Goal: Information Seeking & Learning: Learn about a topic

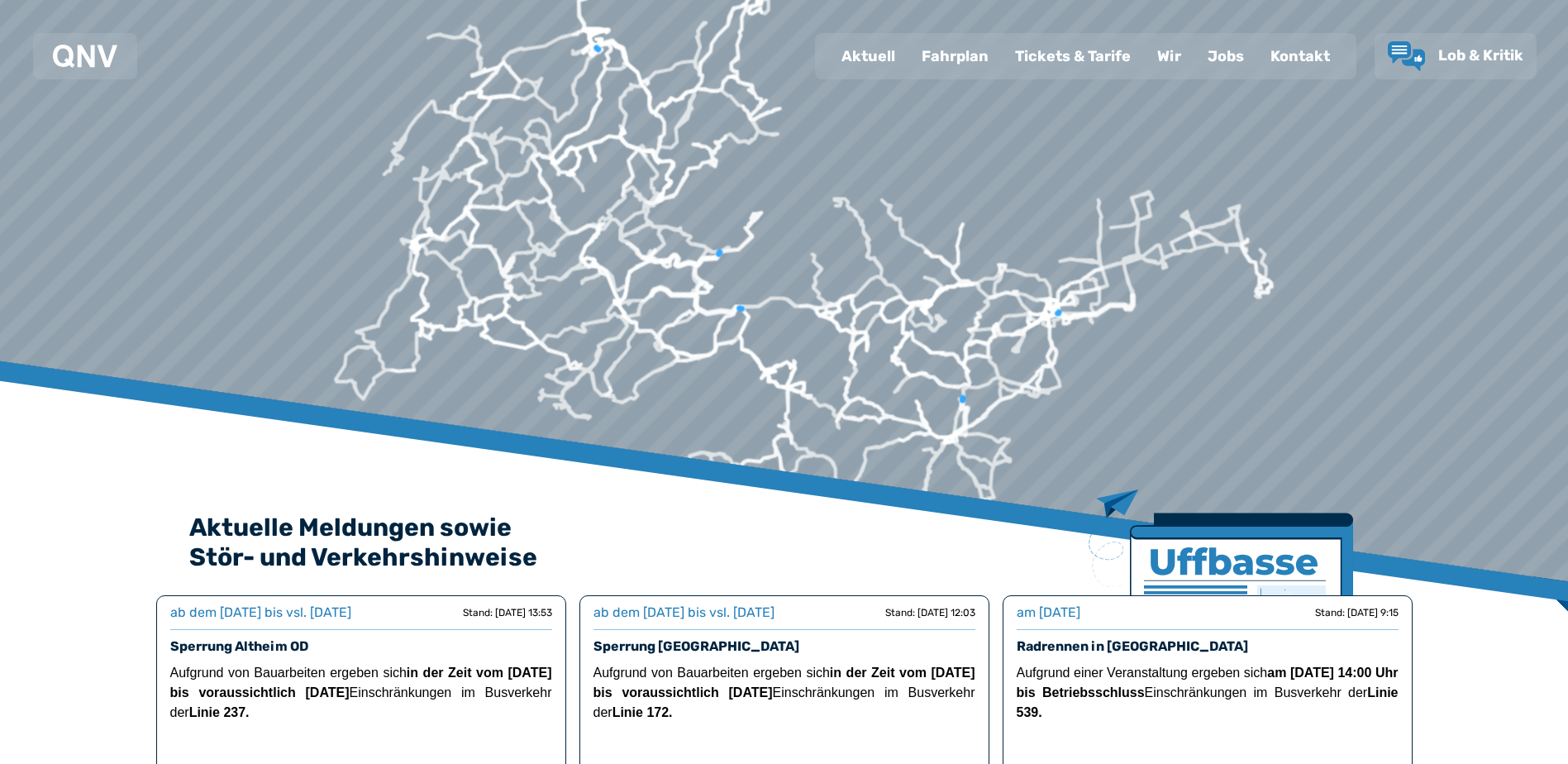
click at [957, 60] on div "Fahrplan" at bounding box center [955, 56] width 93 height 43
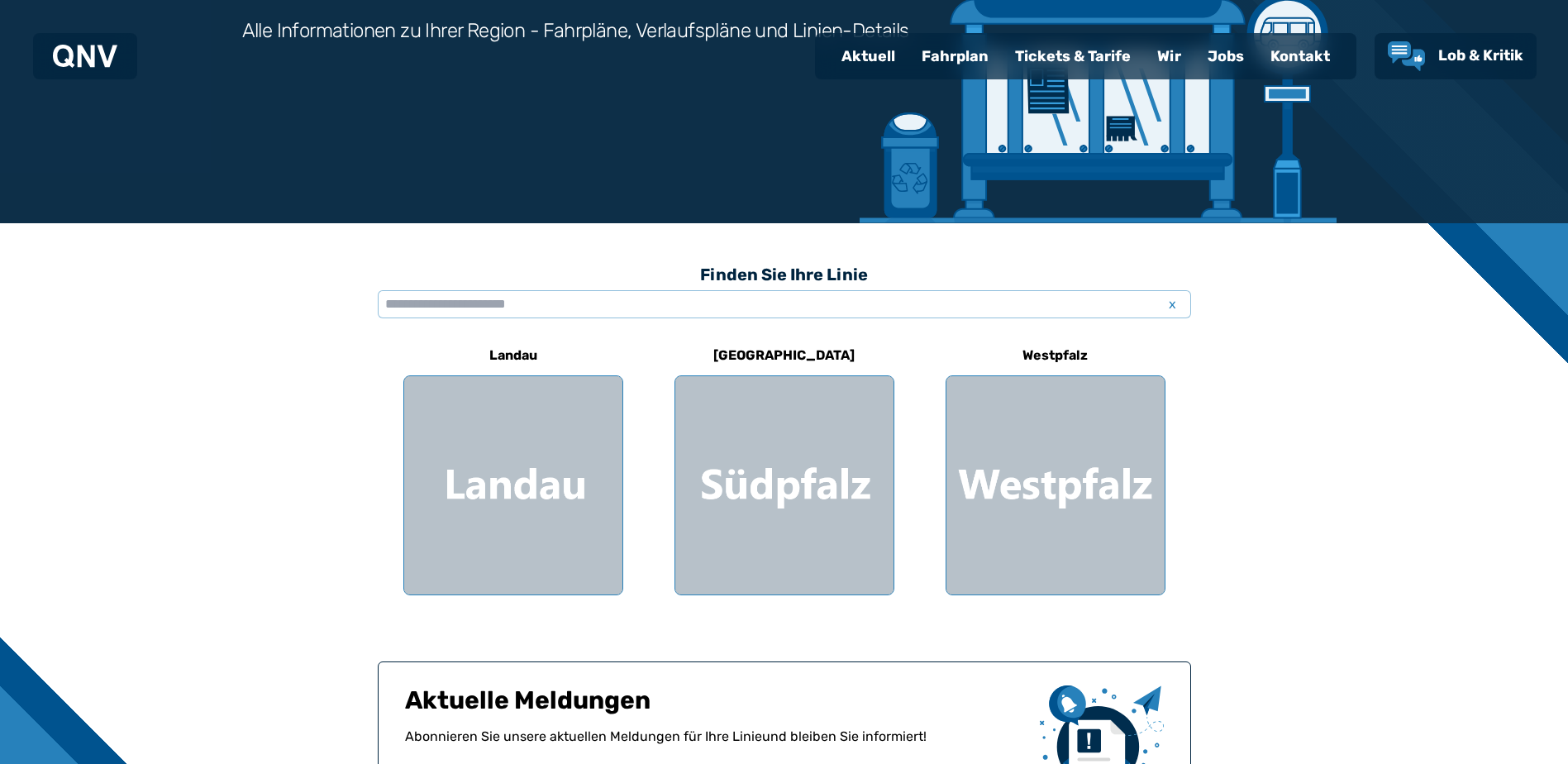
scroll to position [331, 0]
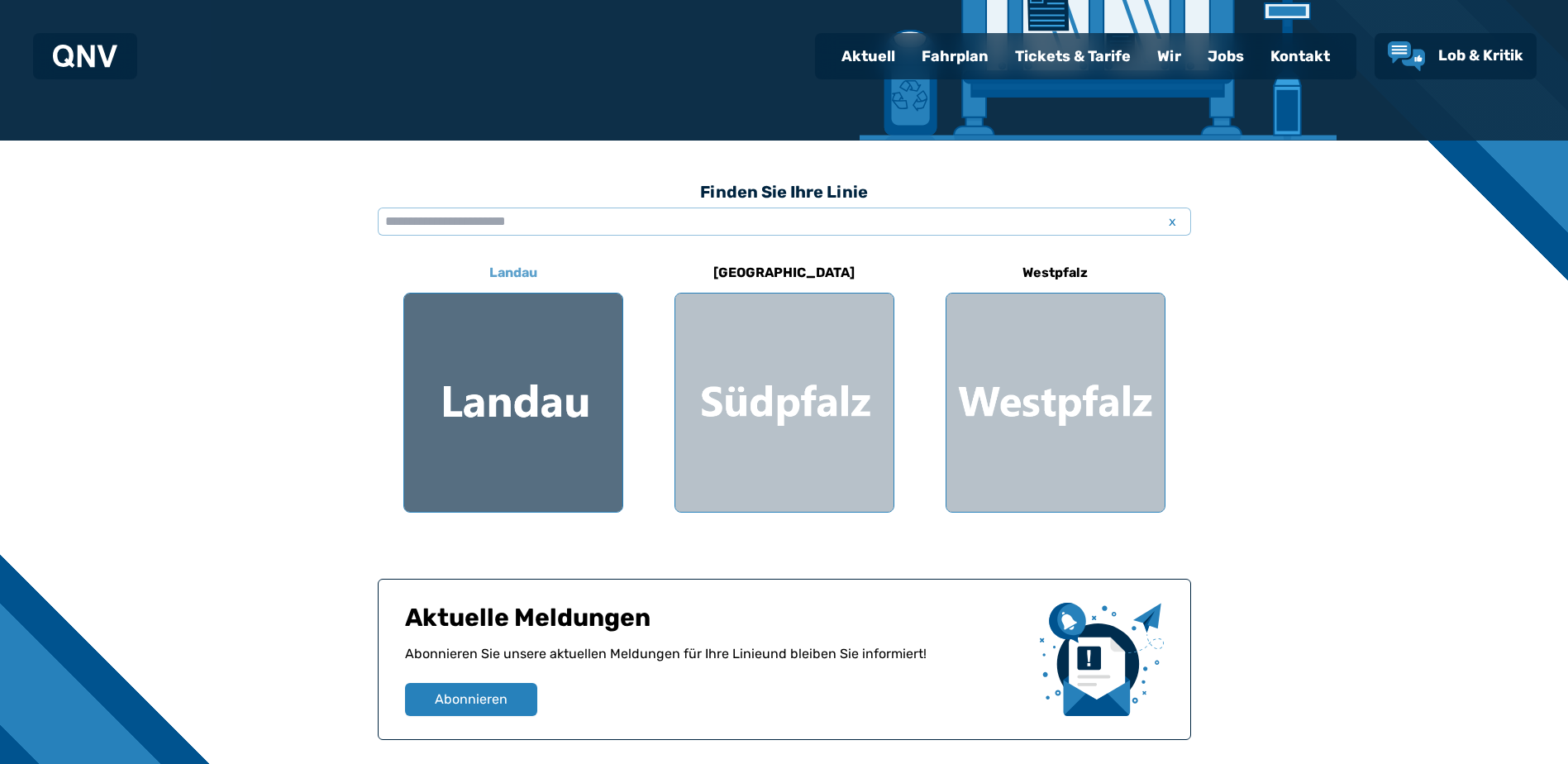
click at [563, 365] on div at bounding box center [513, 402] width 218 height 218
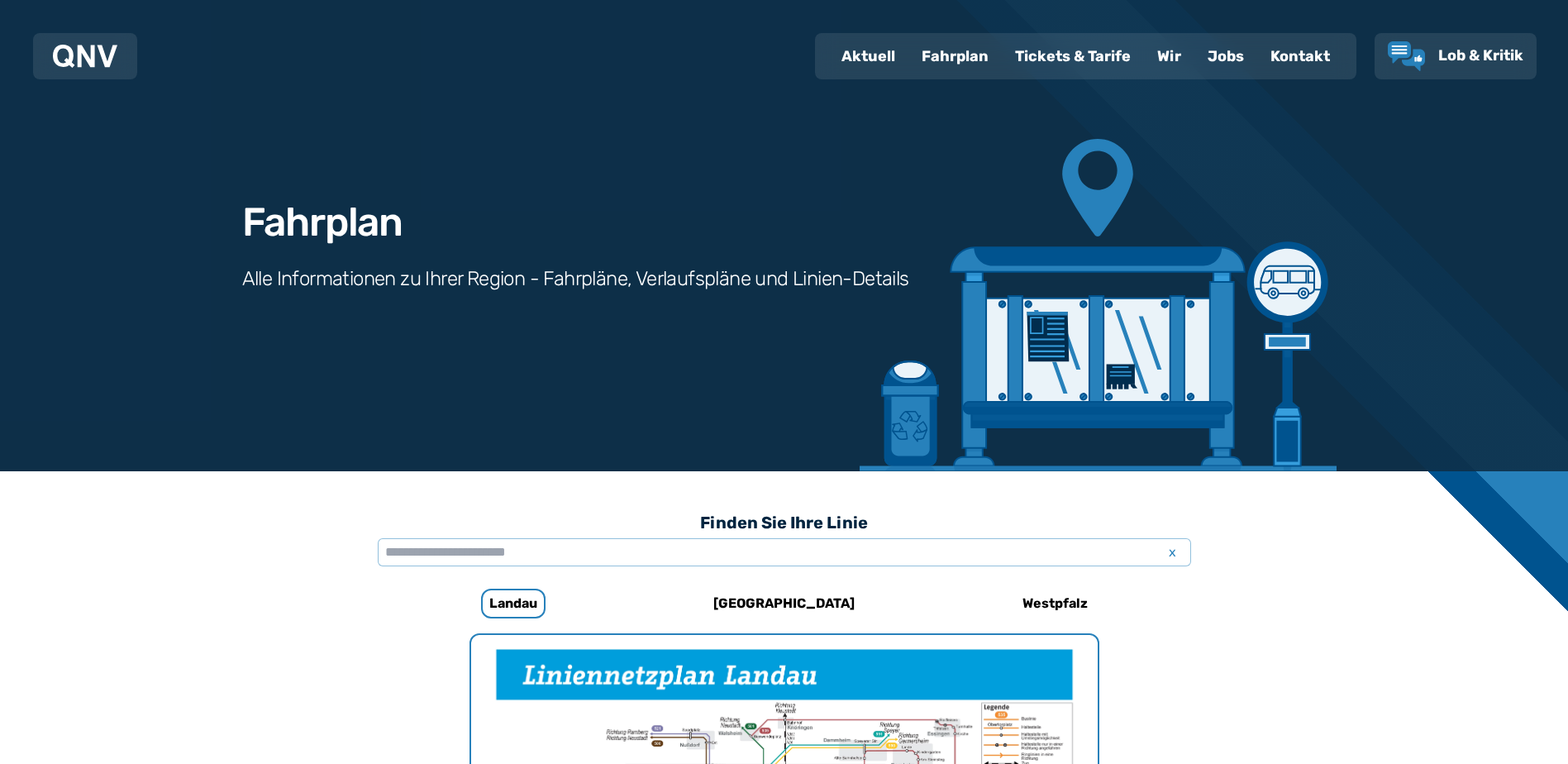
click at [934, 52] on div "Fahrplan" at bounding box center [955, 56] width 93 height 43
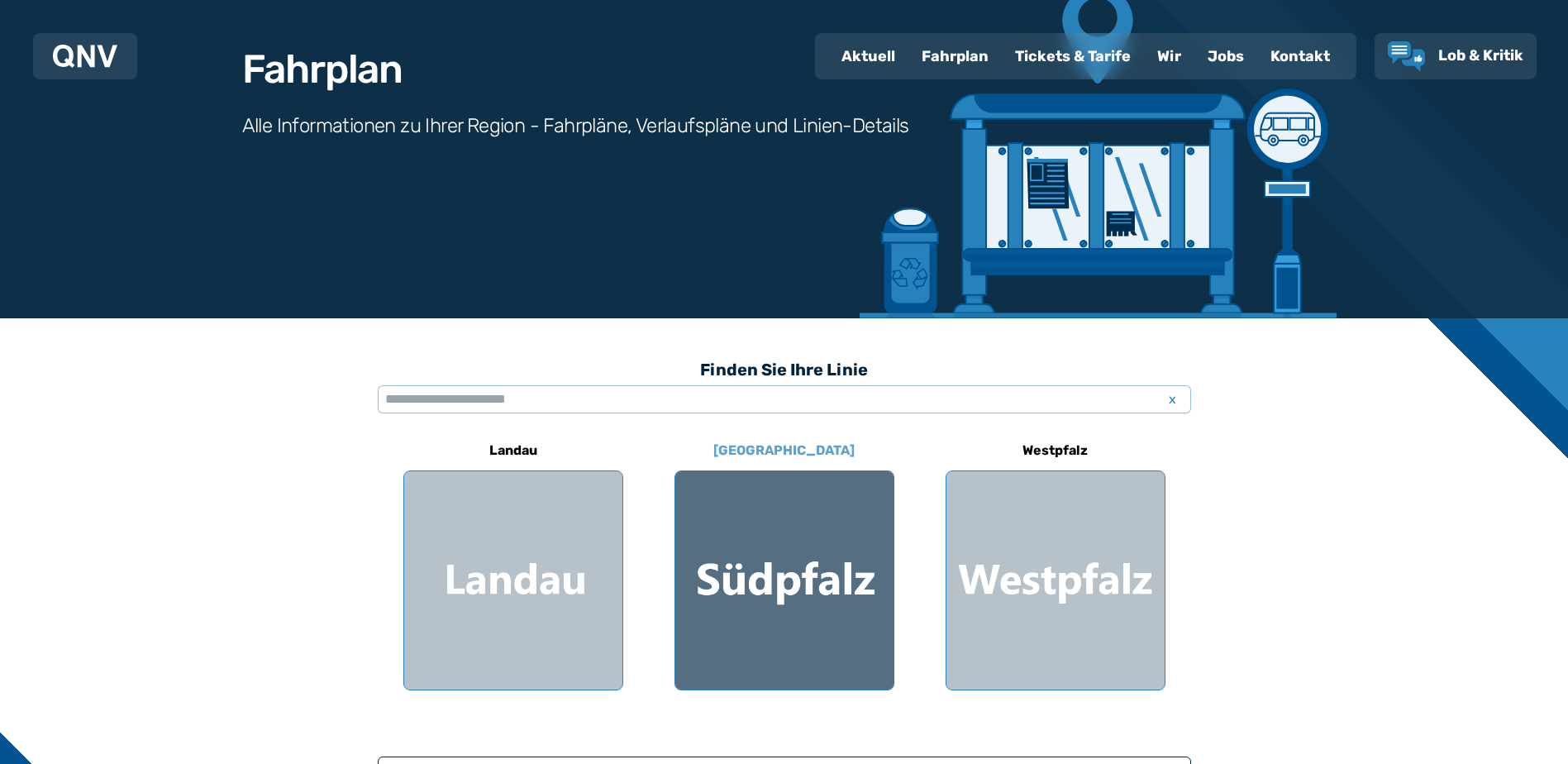
scroll to position [166, 0]
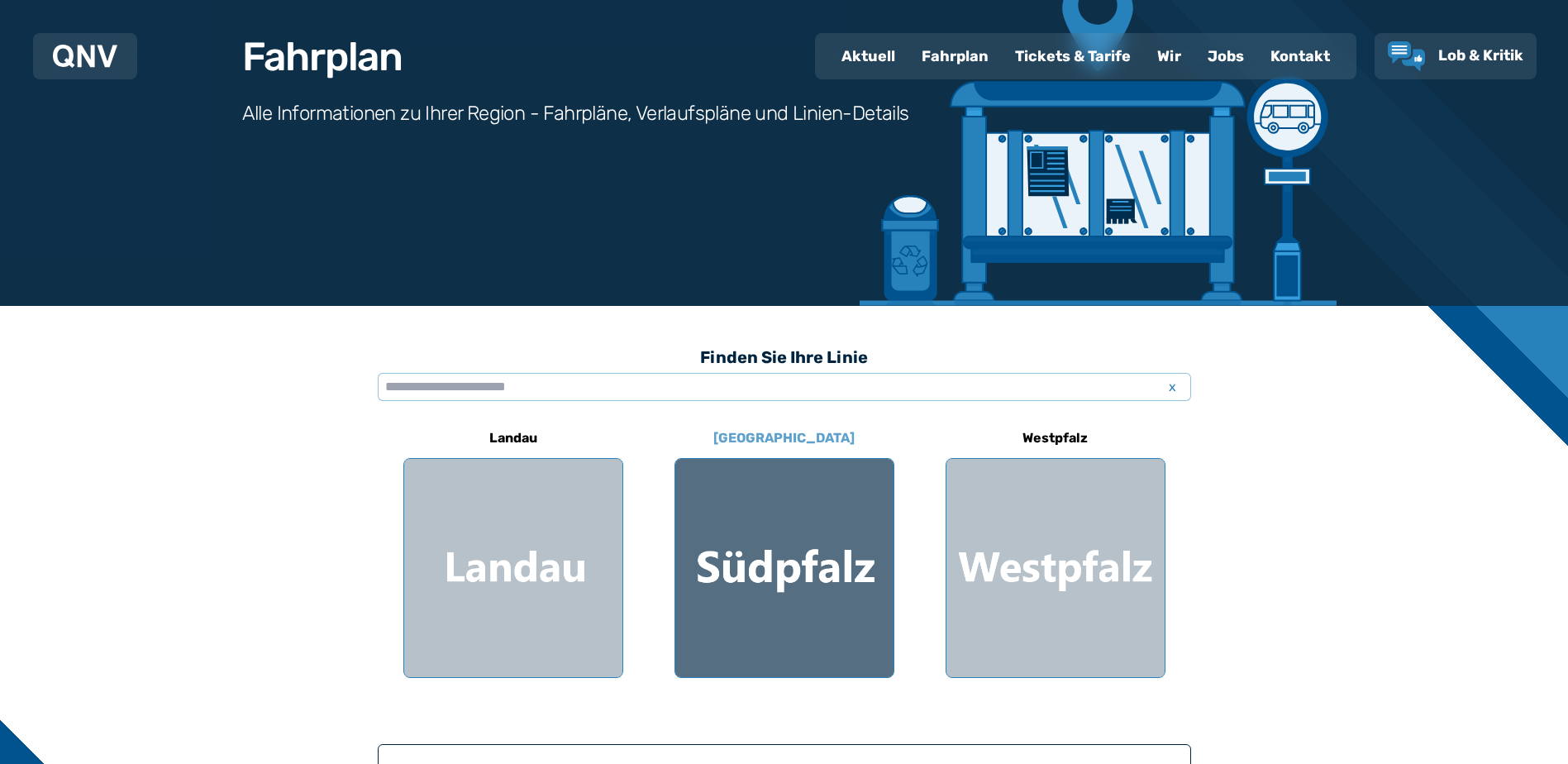
click at [754, 526] on div at bounding box center [784, 568] width 218 height 218
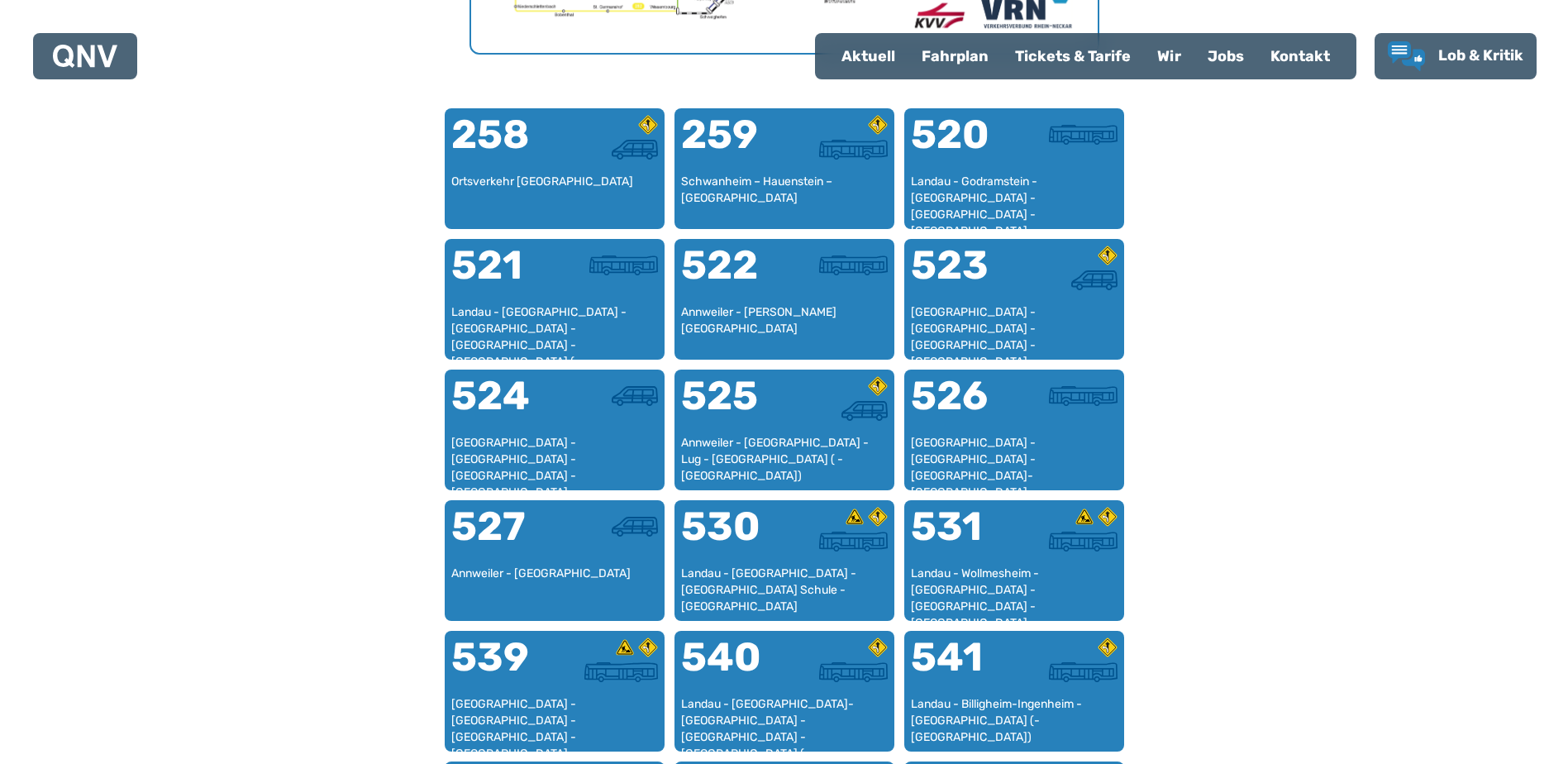
scroll to position [1089, 0]
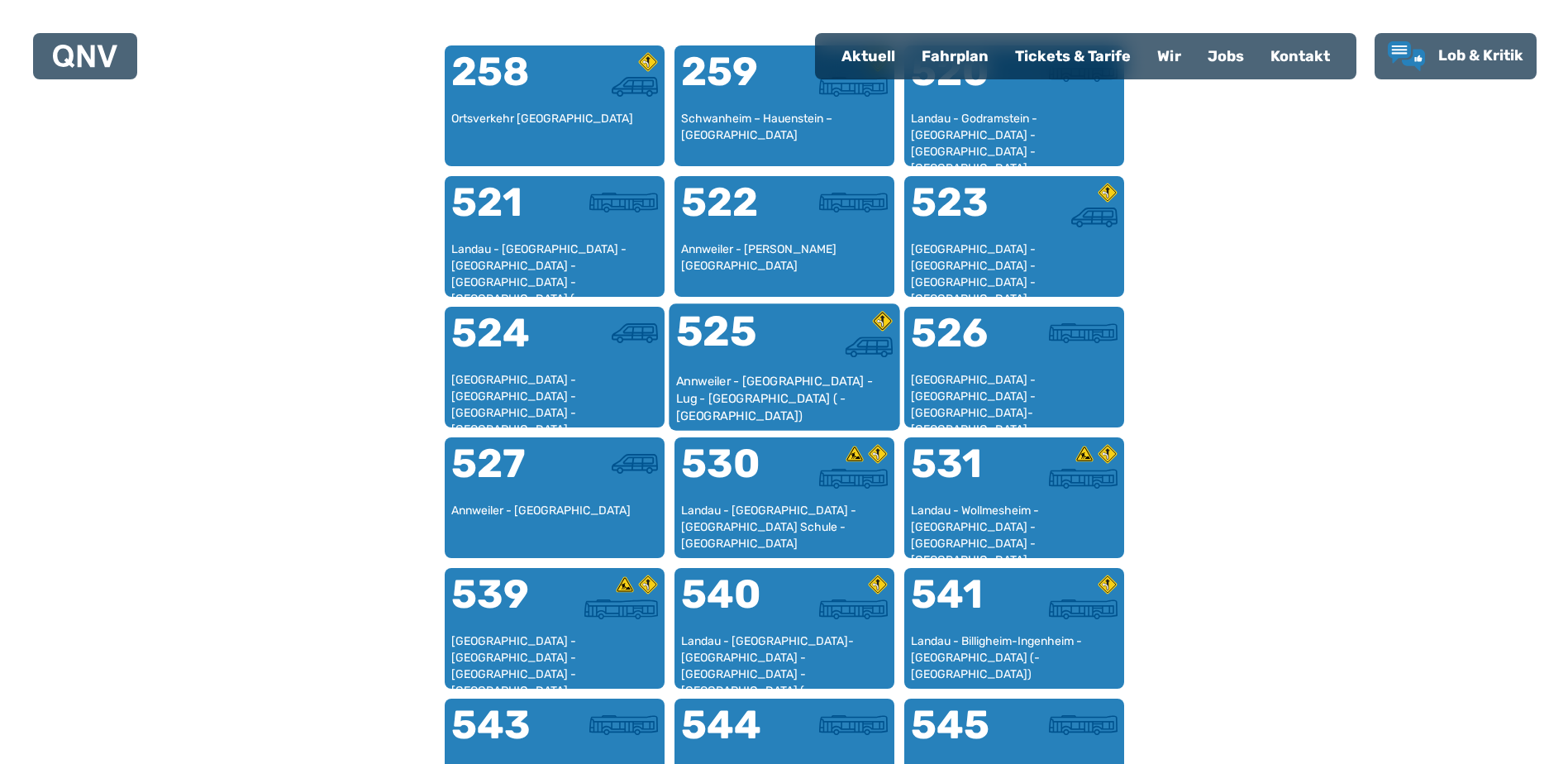
click at [734, 386] on div "Annweiler - [GEOGRAPHIC_DATA] - Lug - [GEOGRAPHIC_DATA] ( - [GEOGRAPHIC_DATA])" at bounding box center [784, 398] width 218 height 50
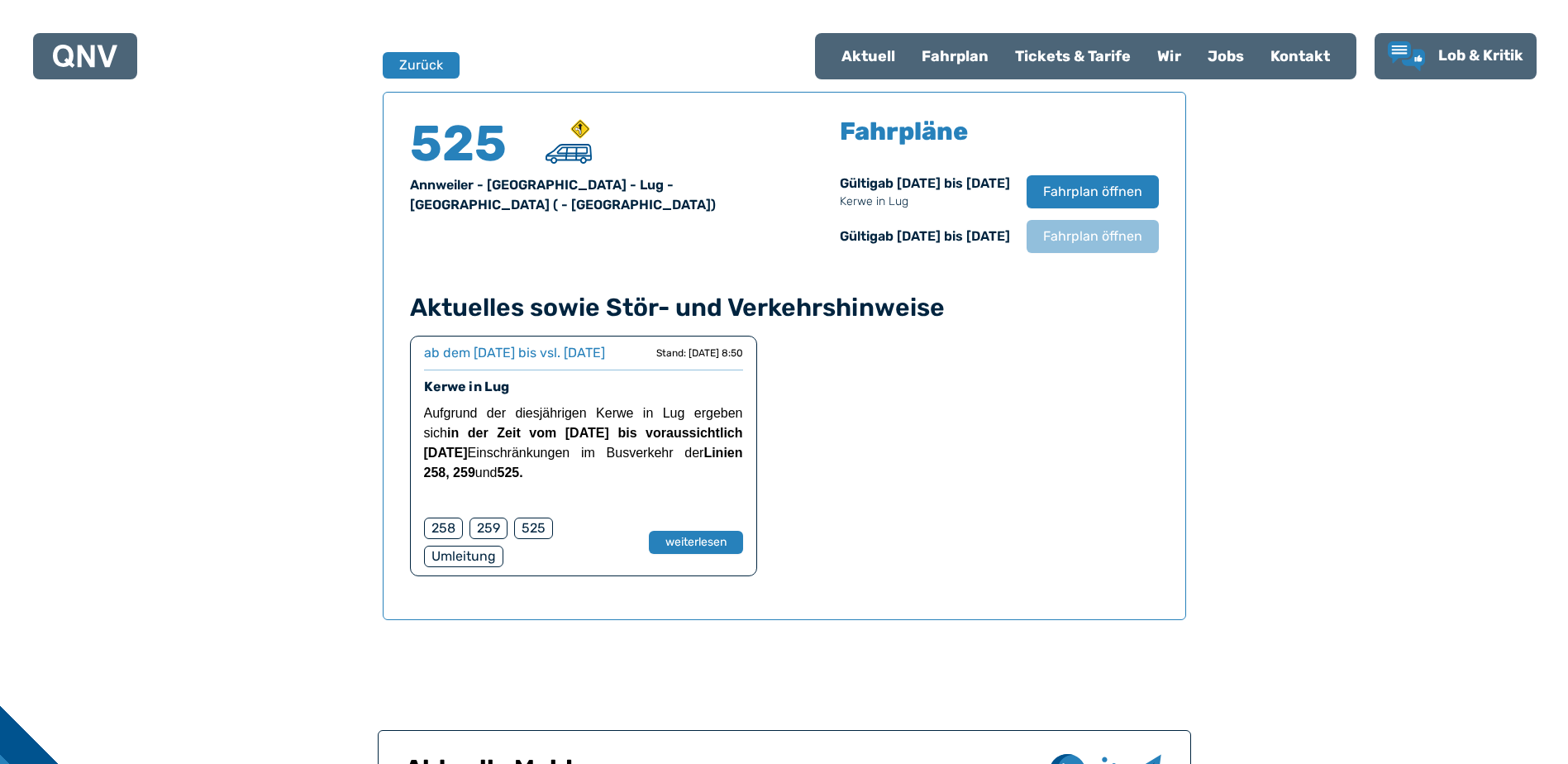
scroll to position [1090, 0]
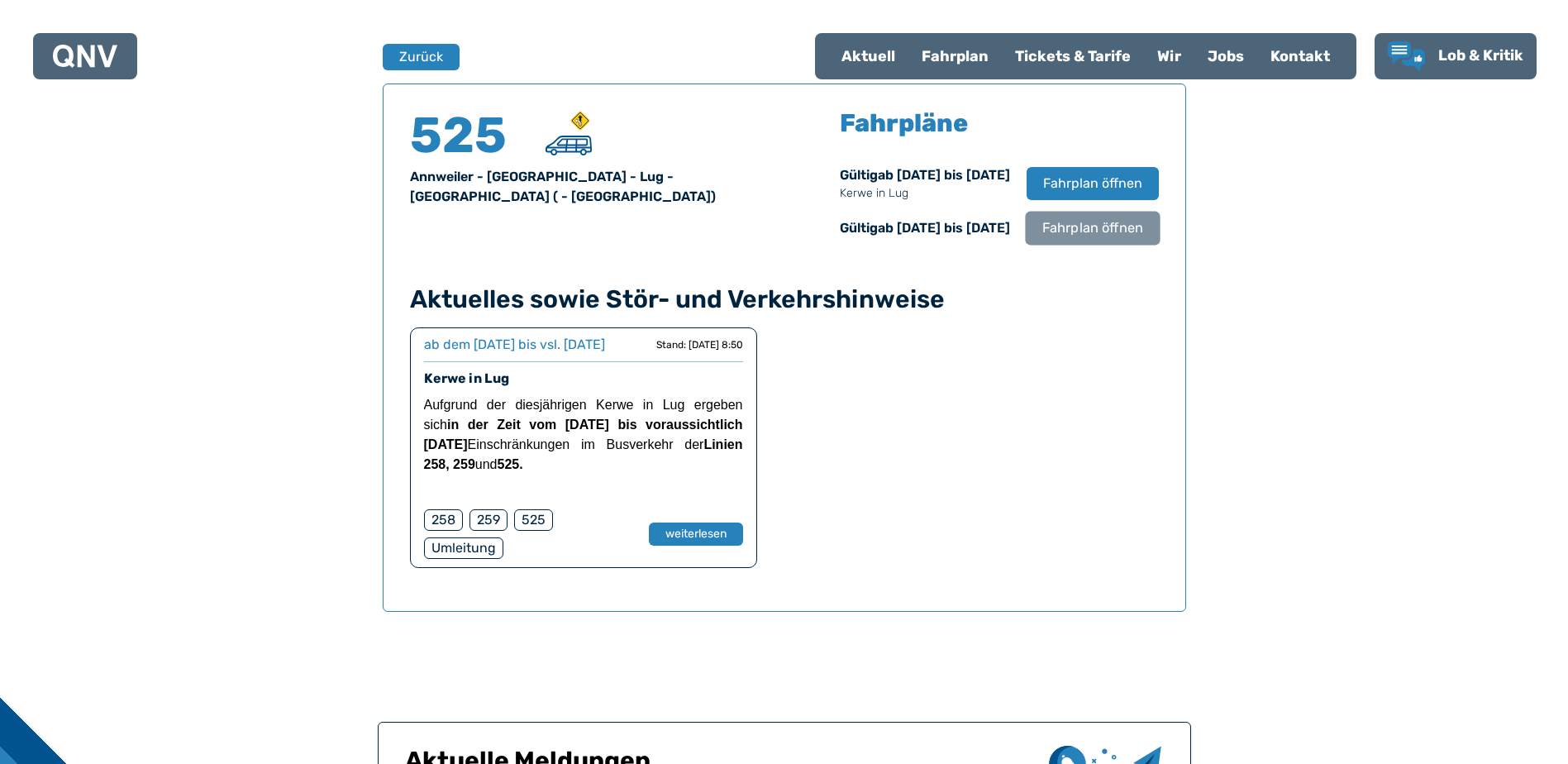
click at [1048, 226] on span "Fahrplan öffnen" at bounding box center [1092, 227] width 101 height 20
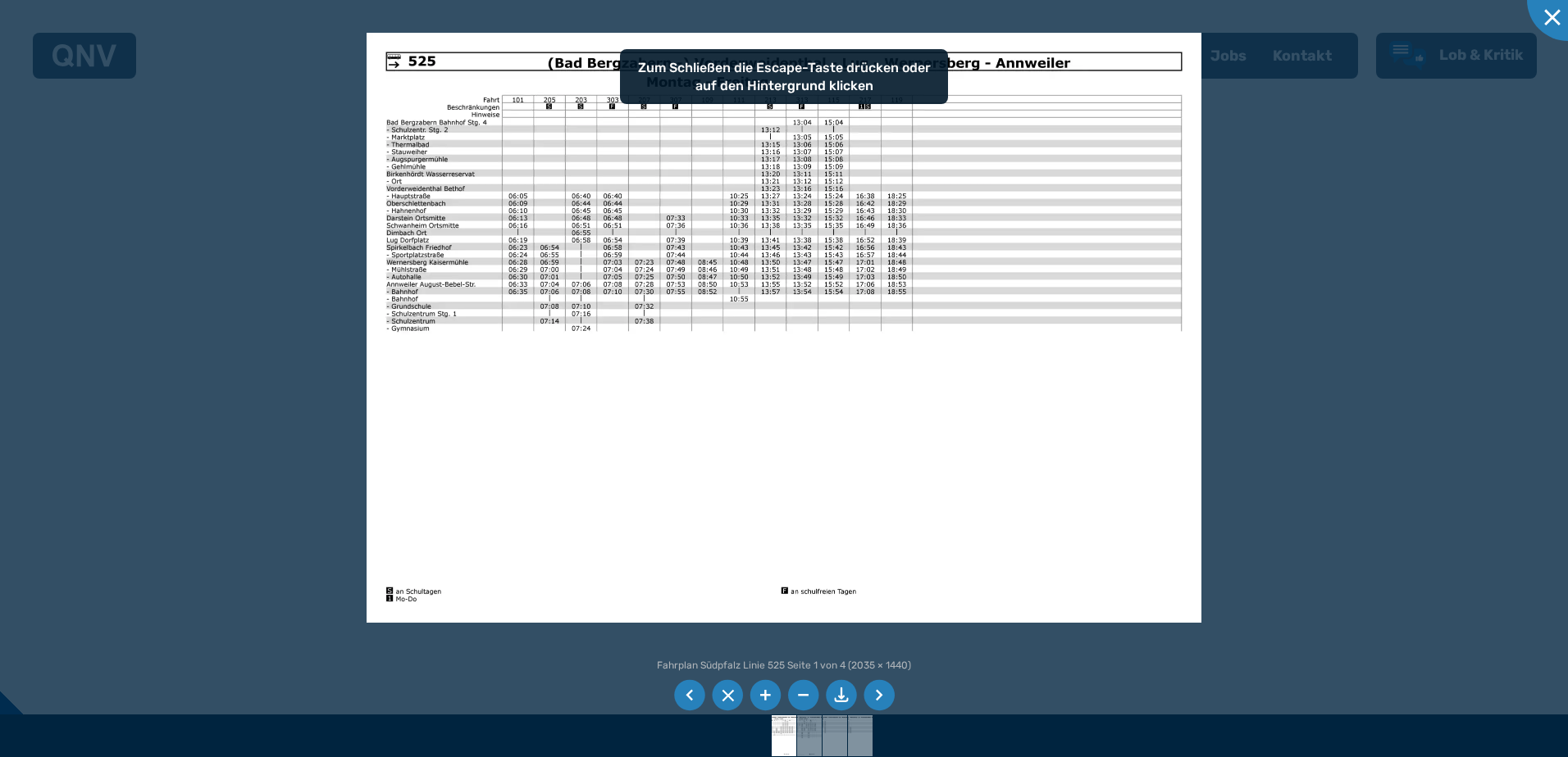
click at [1034, 224] on img at bounding box center [784, 328] width 835 height 590
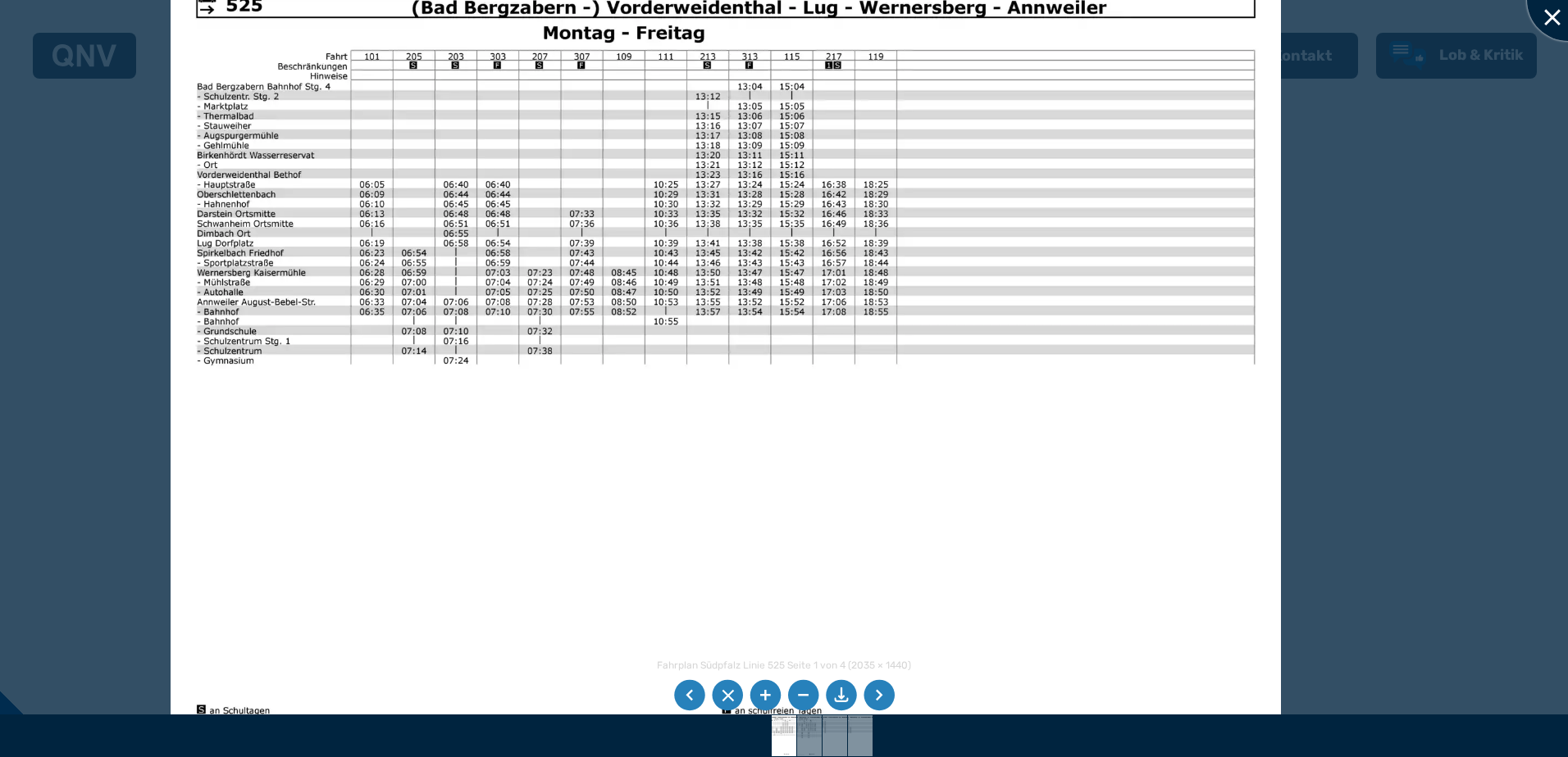
click at [1543, 18] on div at bounding box center [1567, 0] width 82 height 82
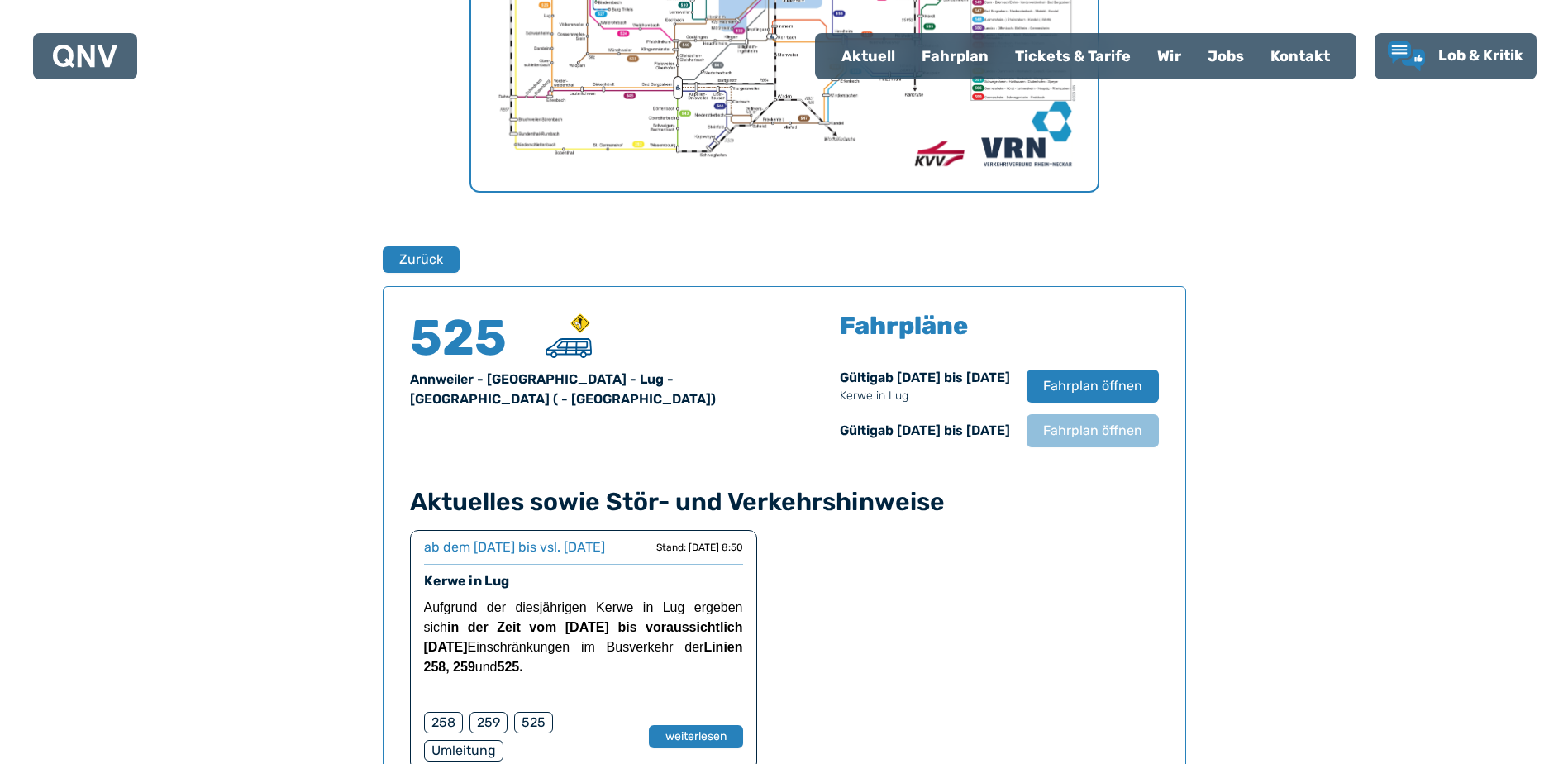
scroll to position [925, 0]
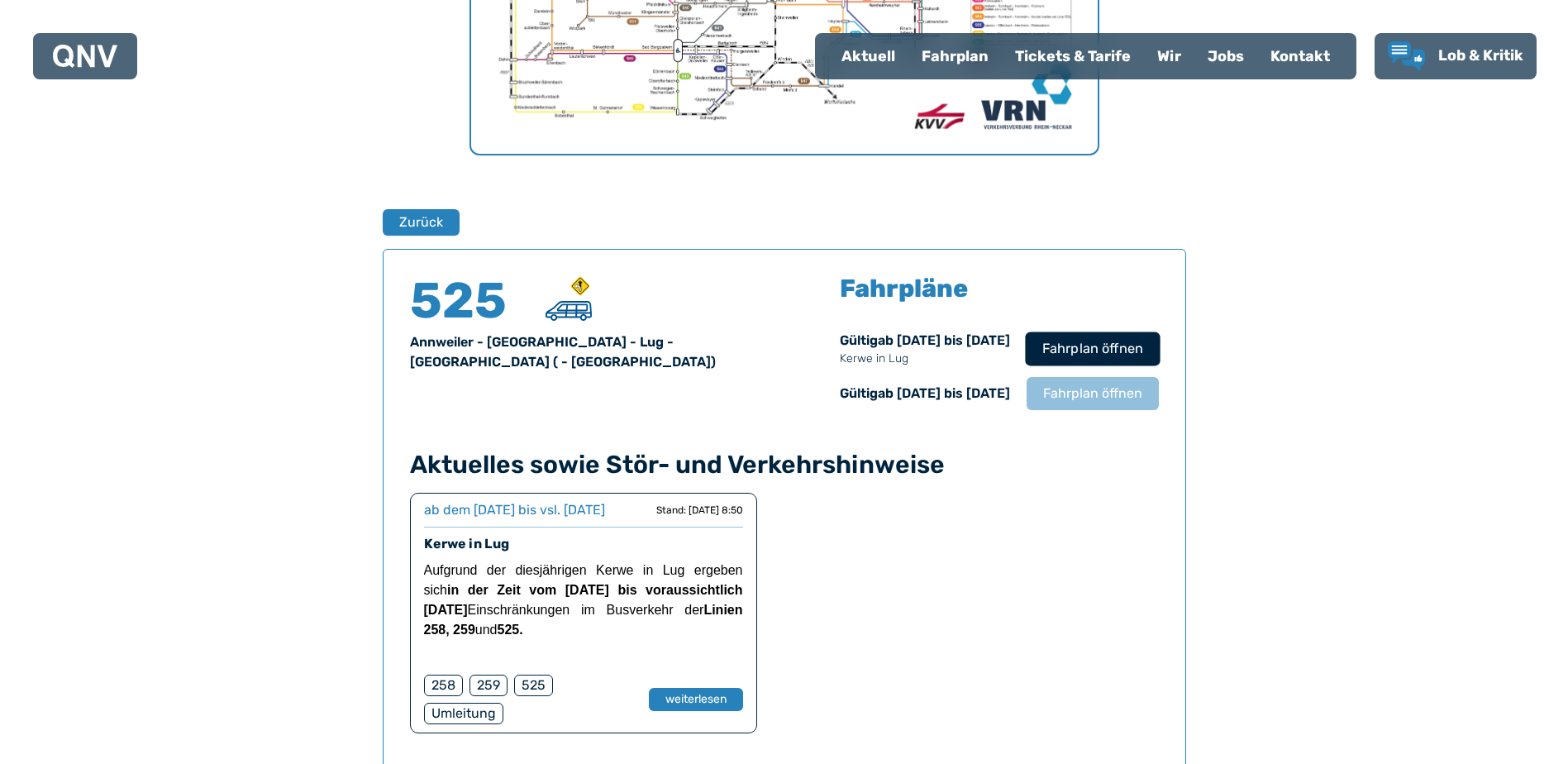
click at [1071, 353] on span "Fahrplan öffnen" at bounding box center [1092, 348] width 101 height 20
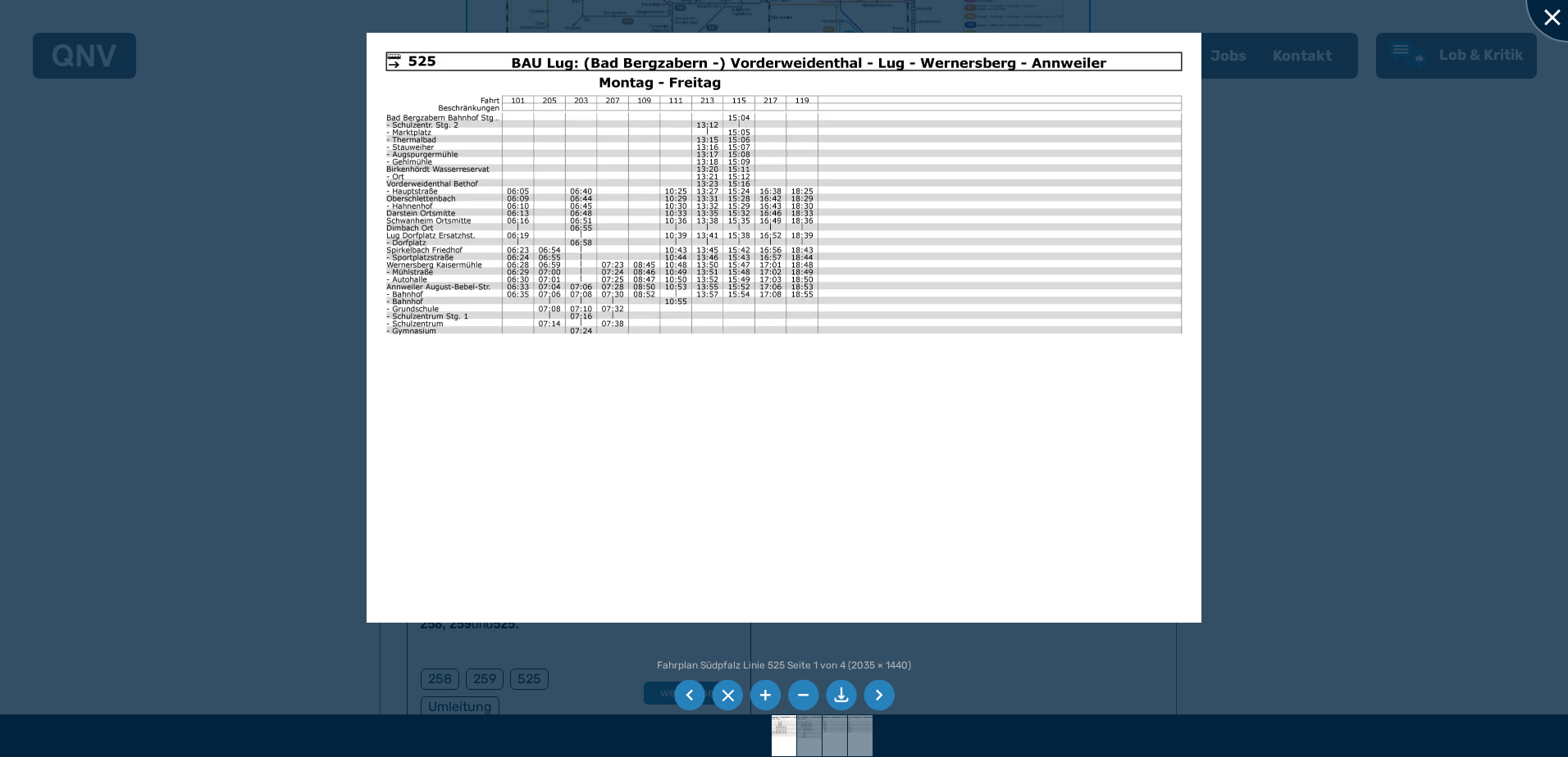
click at [1555, 19] on div at bounding box center [1567, 0] width 82 height 82
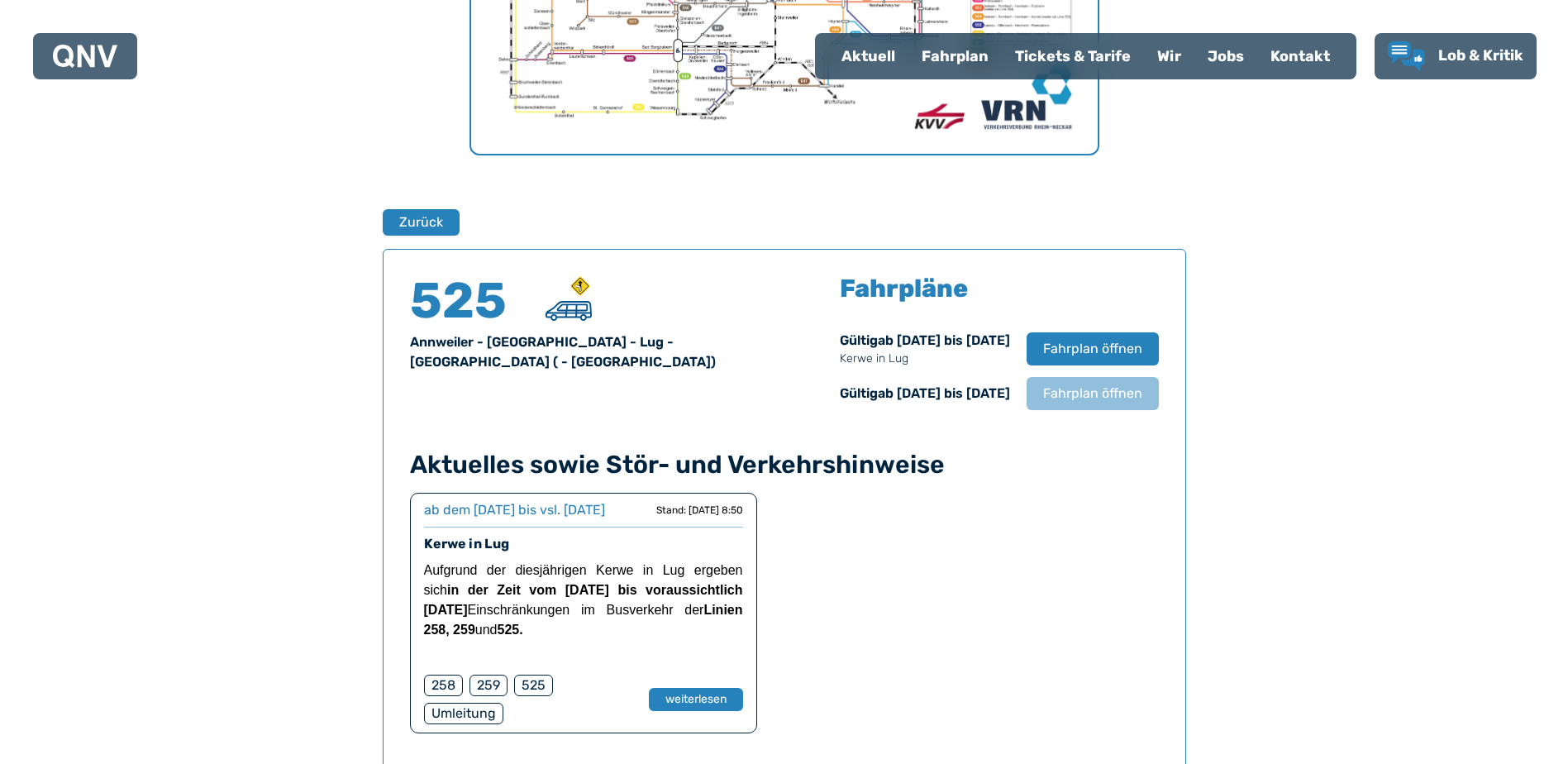
click at [868, 57] on div "Aktuell" at bounding box center [869, 56] width 80 height 43
select select "*"
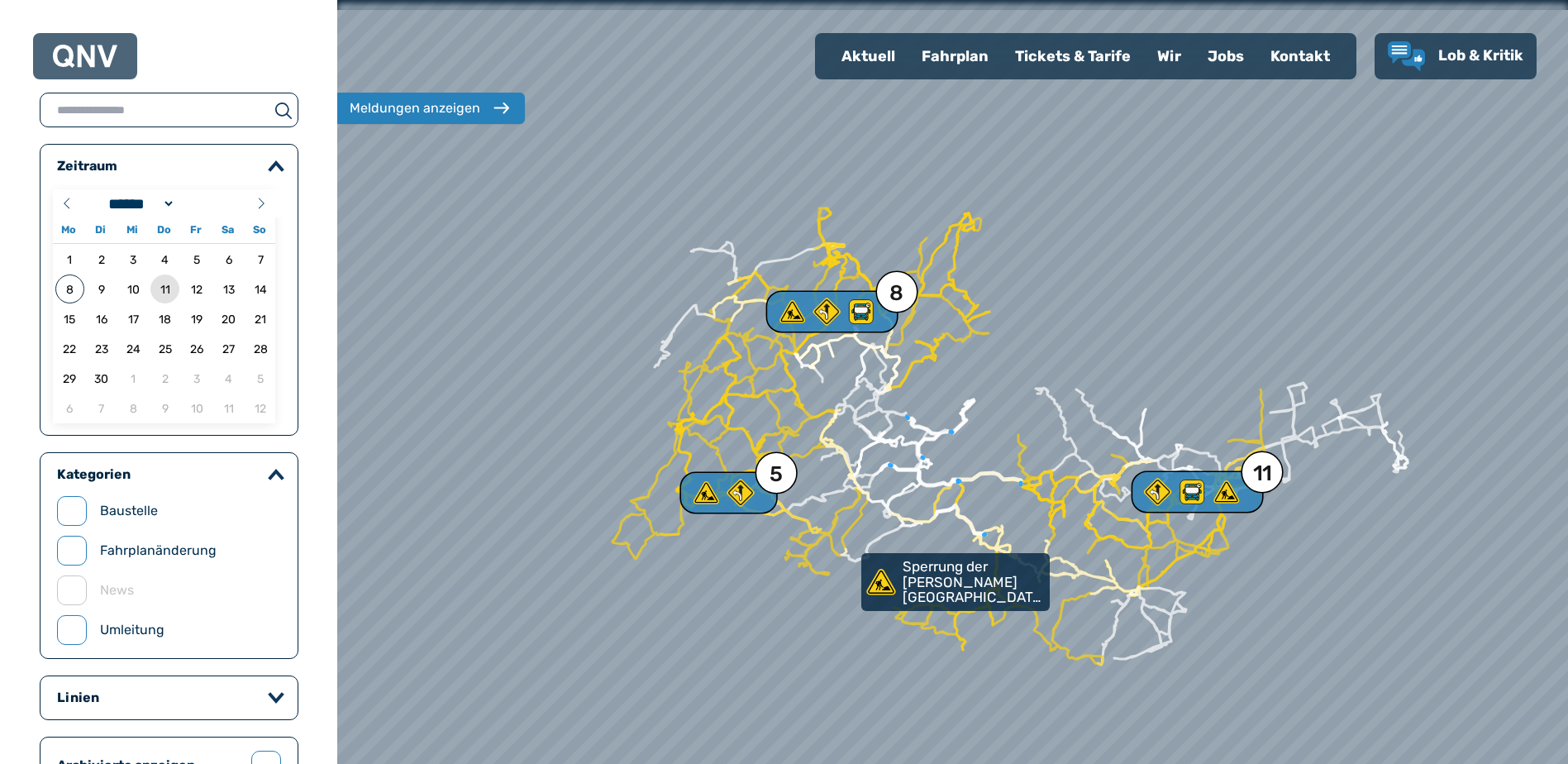
click at [166, 292] on span "11" at bounding box center [165, 289] width 29 height 29
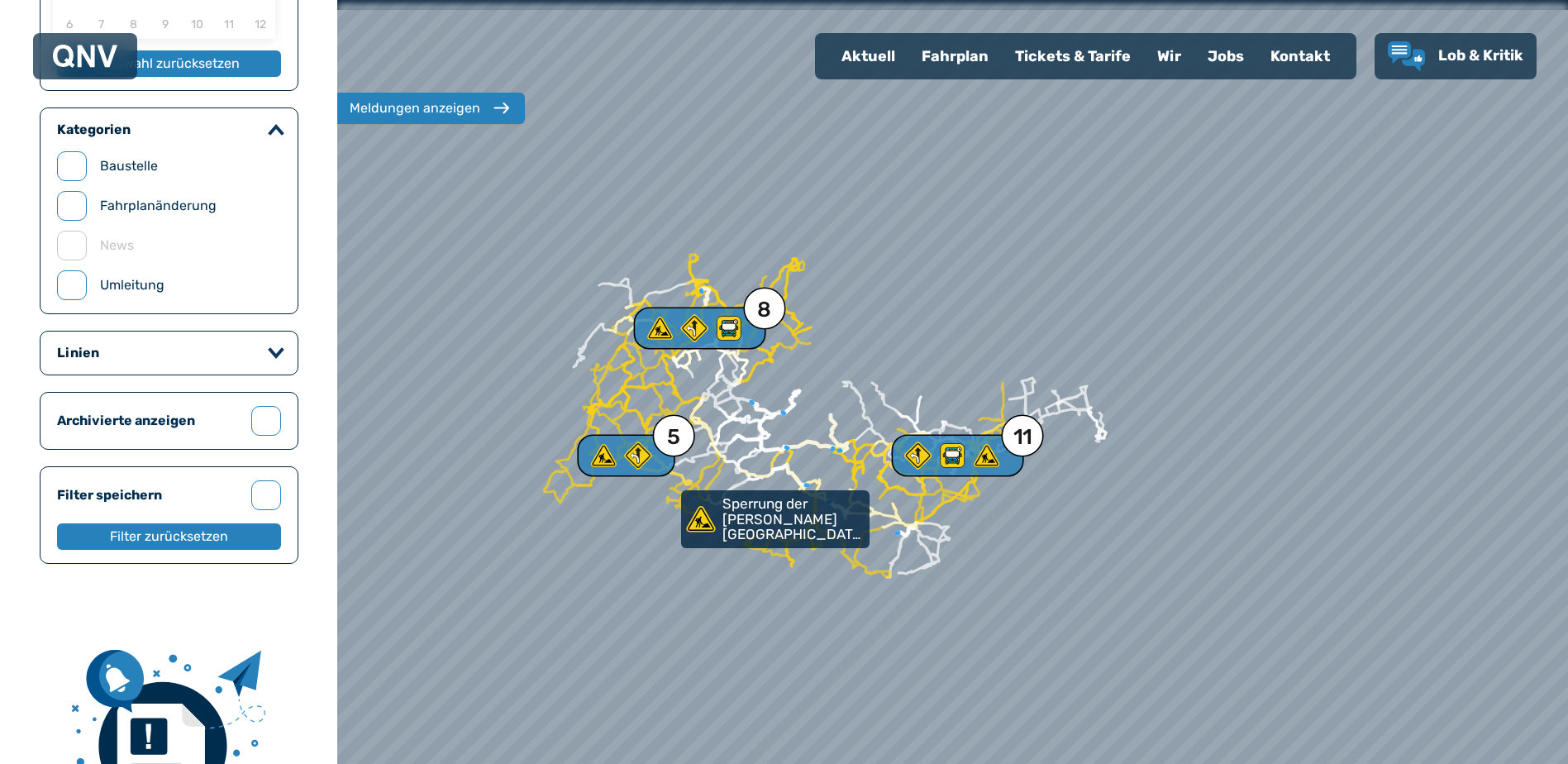
scroll to position [414, 0]
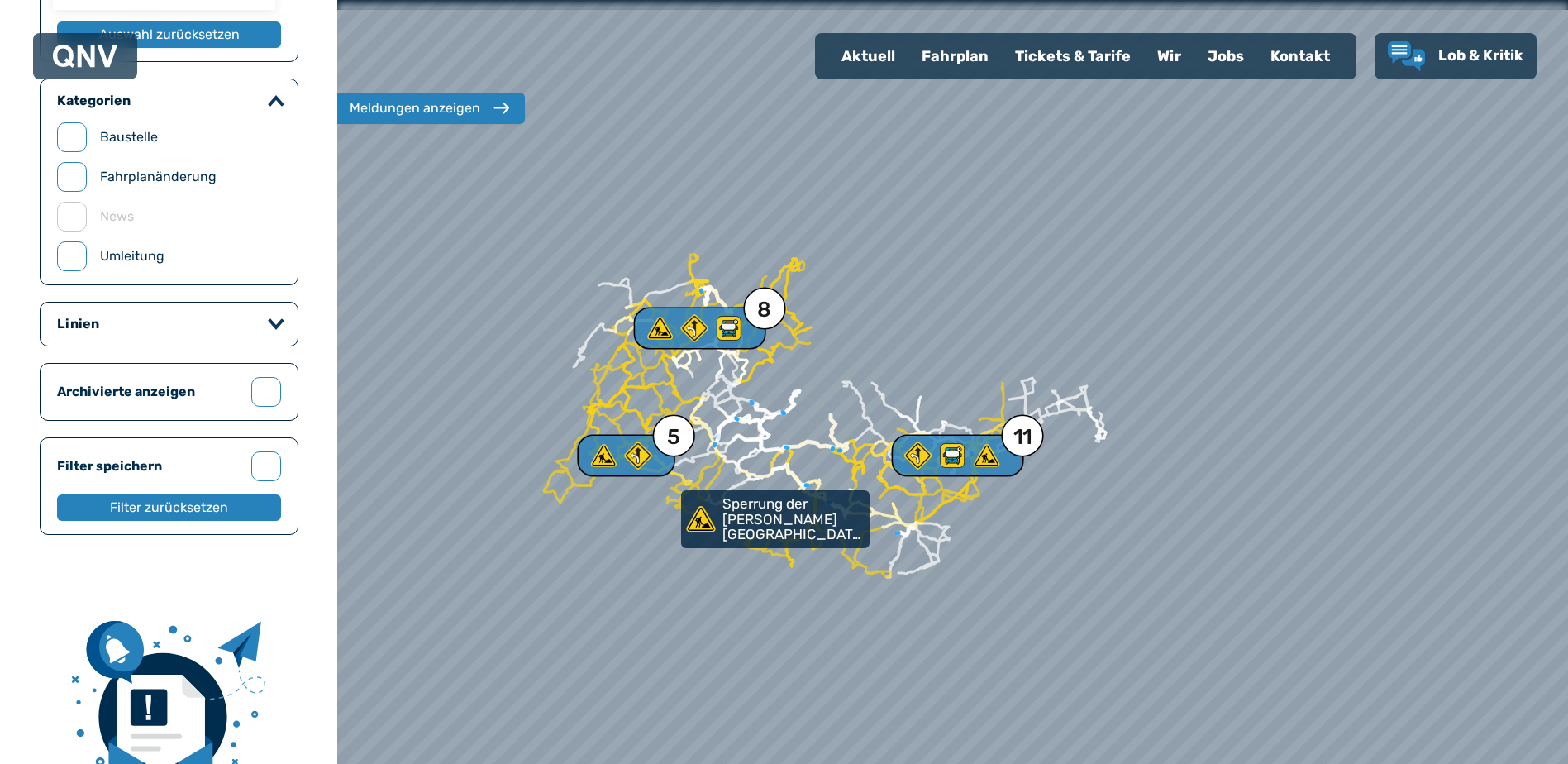
click at [276, 322] on icon "button" at bounding box center [277, 324] width 17 height 12
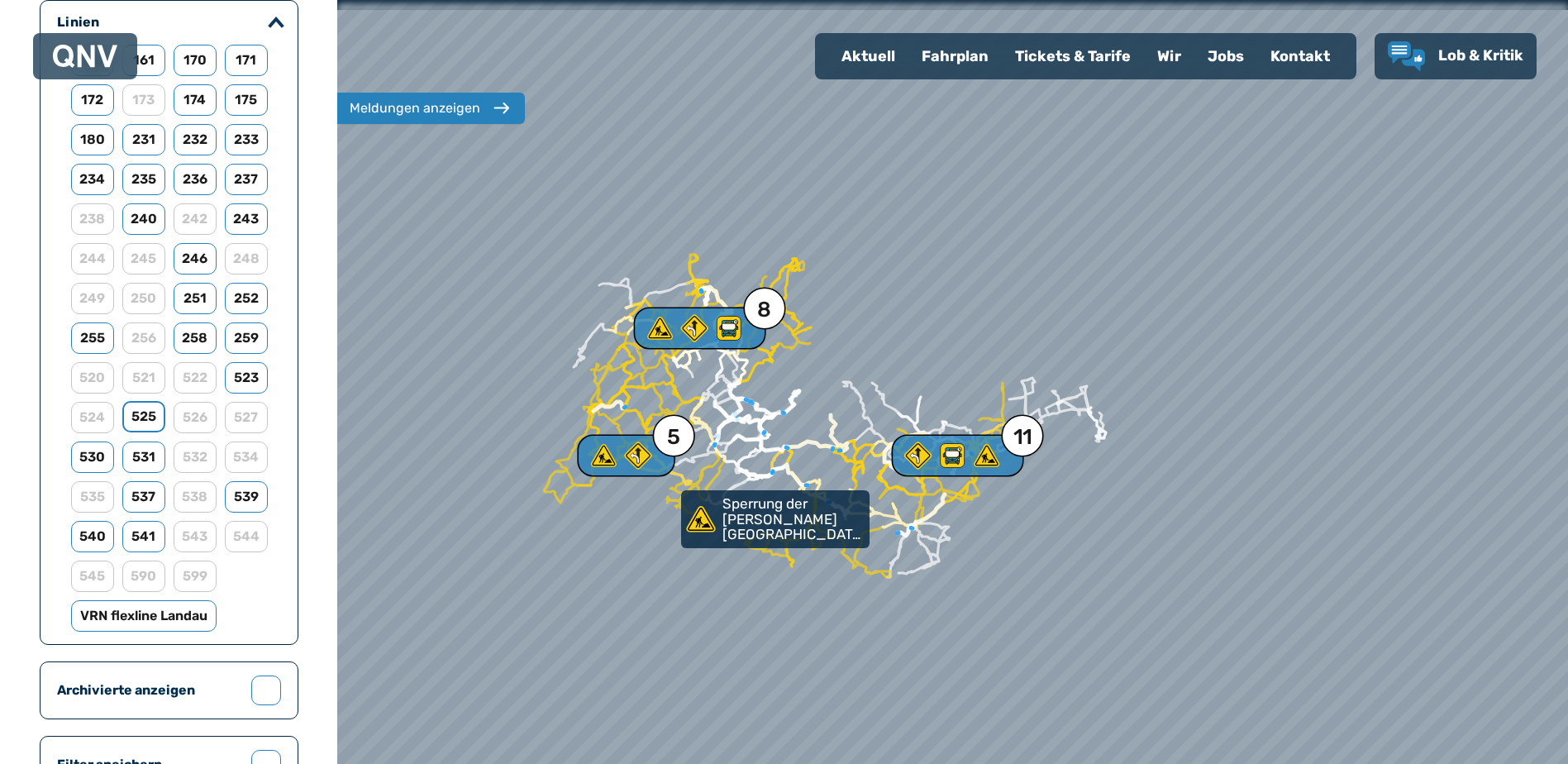
scroll to position [744, 0]
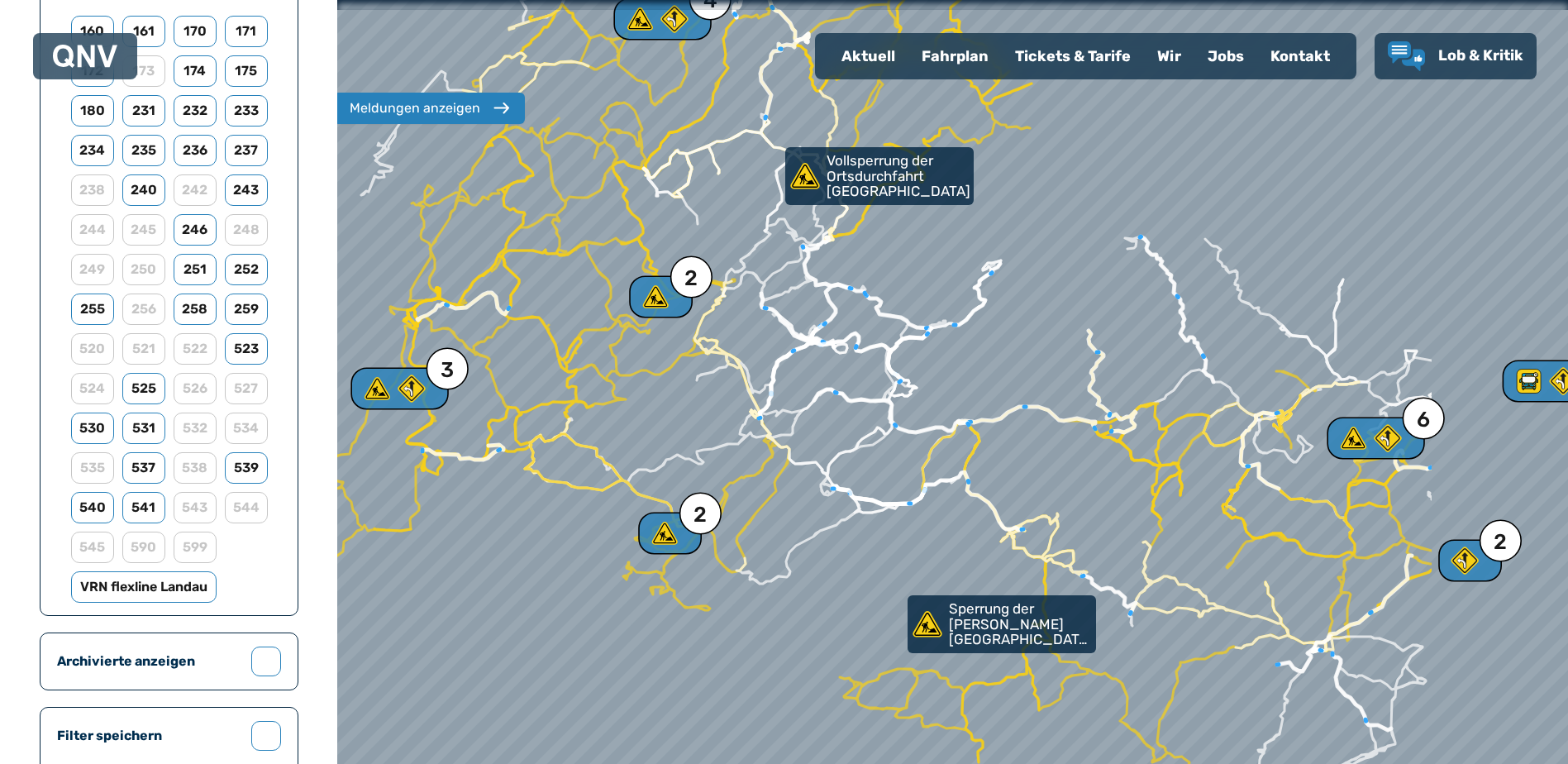
drag, startPoint x: 940, startPoint y: 496, endPoint x: 652, endPoint y: 495, distance: 288.0
click at [656, 496] on div at bounding box center [952, 382] width 1478 height 918
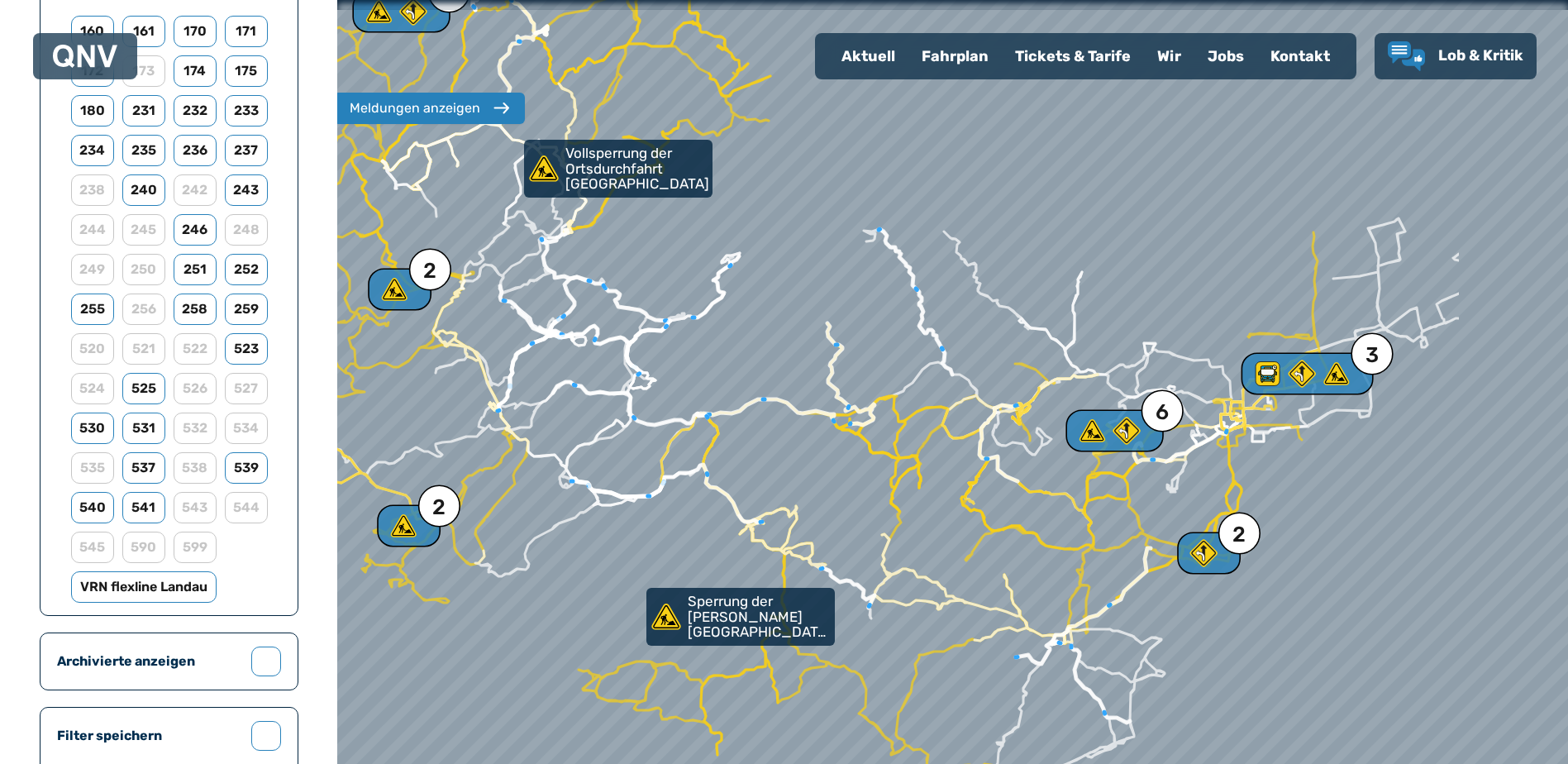
drag, startPoint x: 928, startPoint y: 503, endPoint x: 696, endPoint y: 500, distance: 232.0
click at [696, 500] on div at bounding box center [953, 382] width 1478 height 918
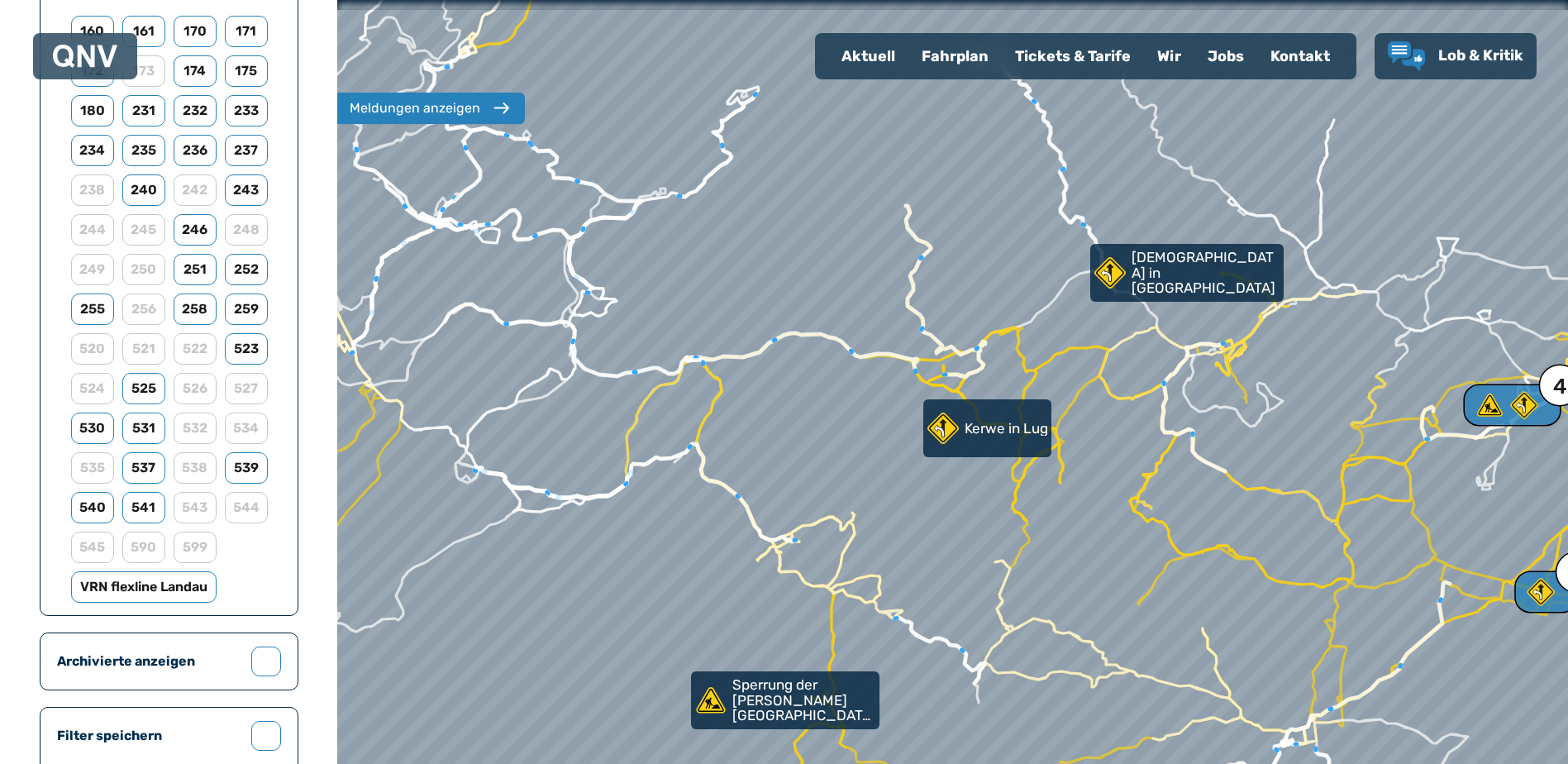
click at [1228, 364] on div at bounding box center [953, 382] width 1478 height 918
click at [963, 54] on div "Fahrplan" at bounding box center [955, 56] width 93 height 43
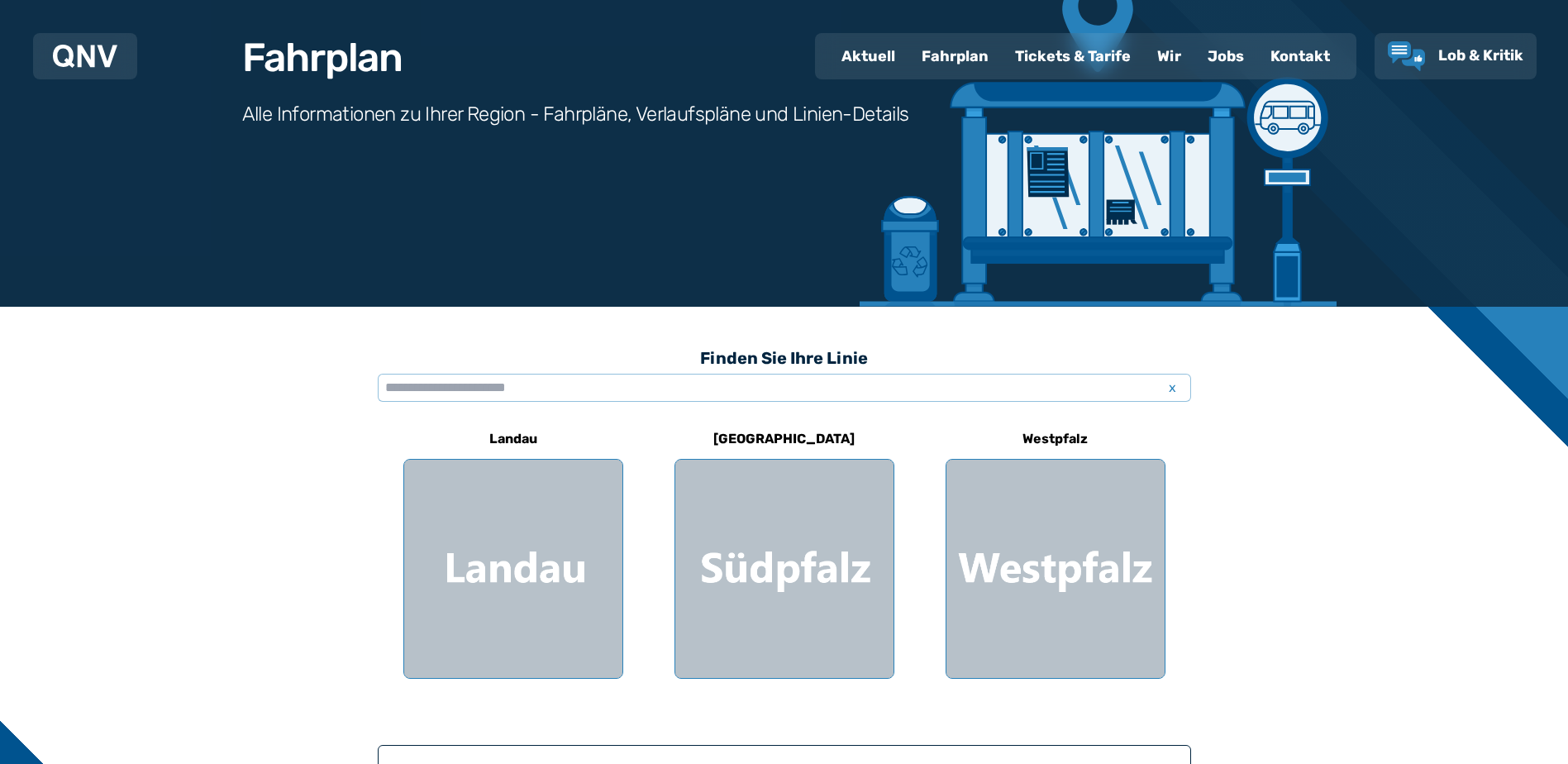
scroll to position [166, 0]
click at [412, 385] on input "text" at bounding box center [785, 387] width 814 height 28
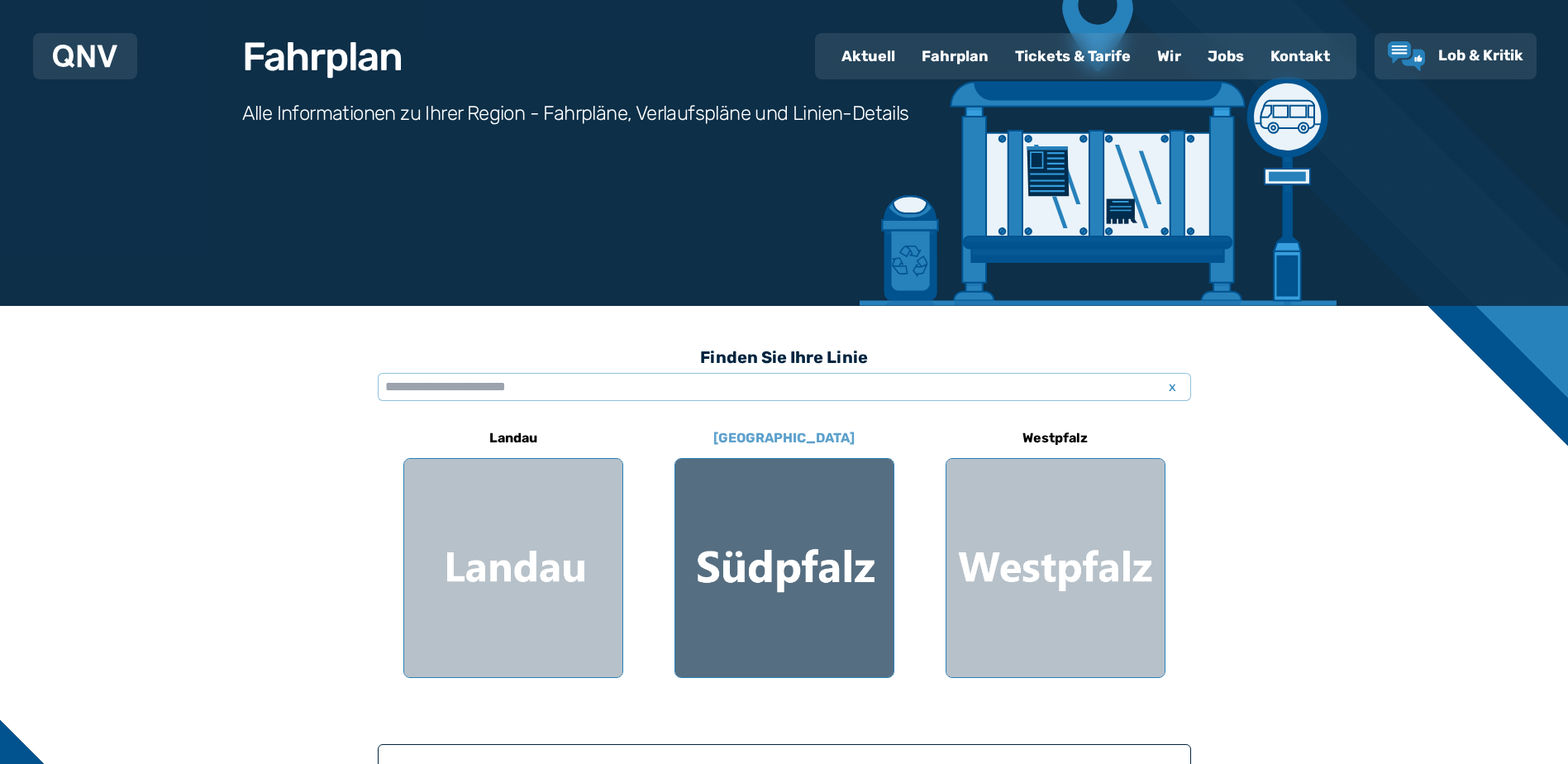
click at [709, 493] on div at bounding box center [784, 568] width 218 height 218
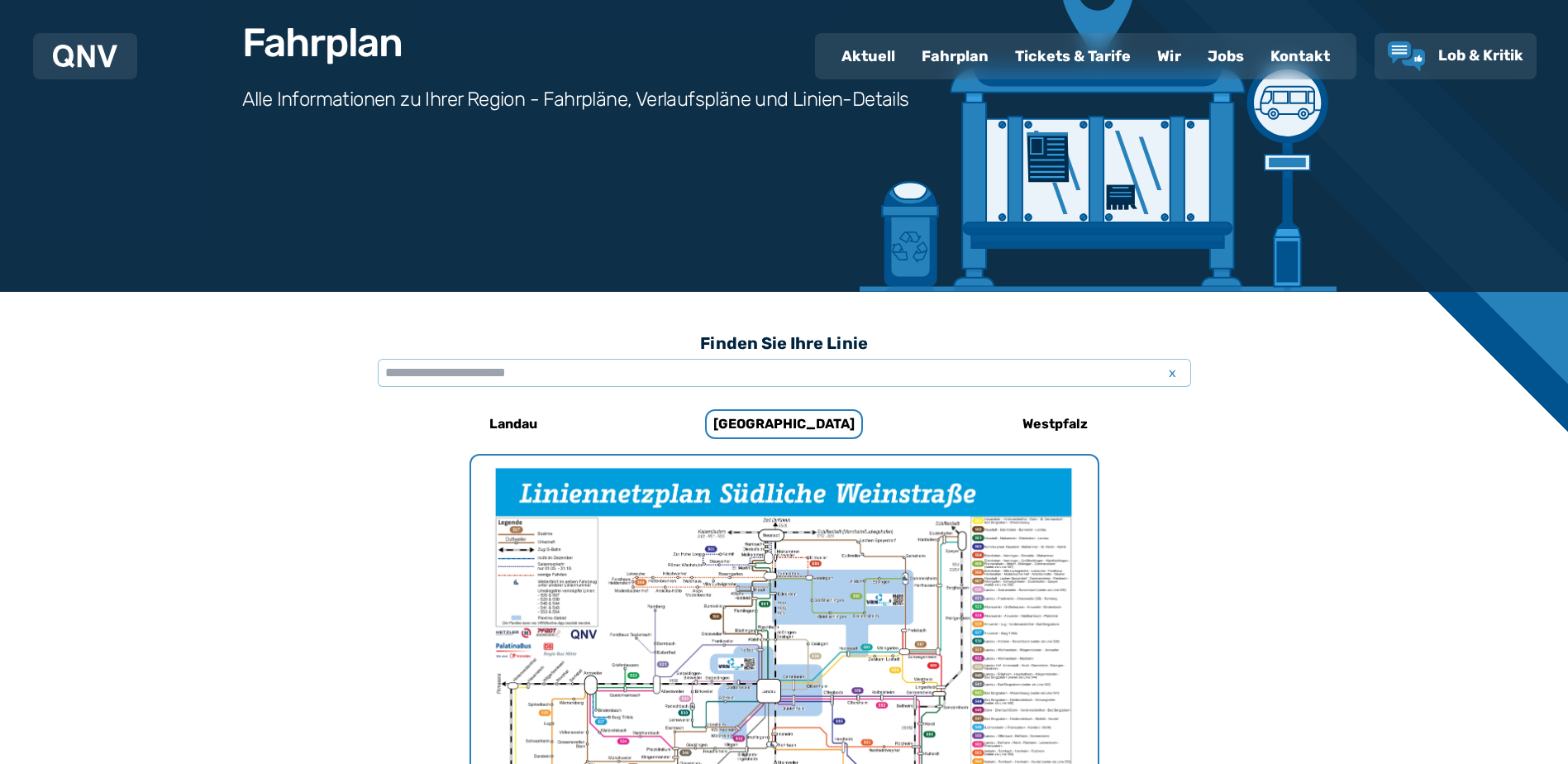
scroll to position [179, 0]
click at [413, 371] on input "text" at bounding box center [785, 374] width 814 height 28
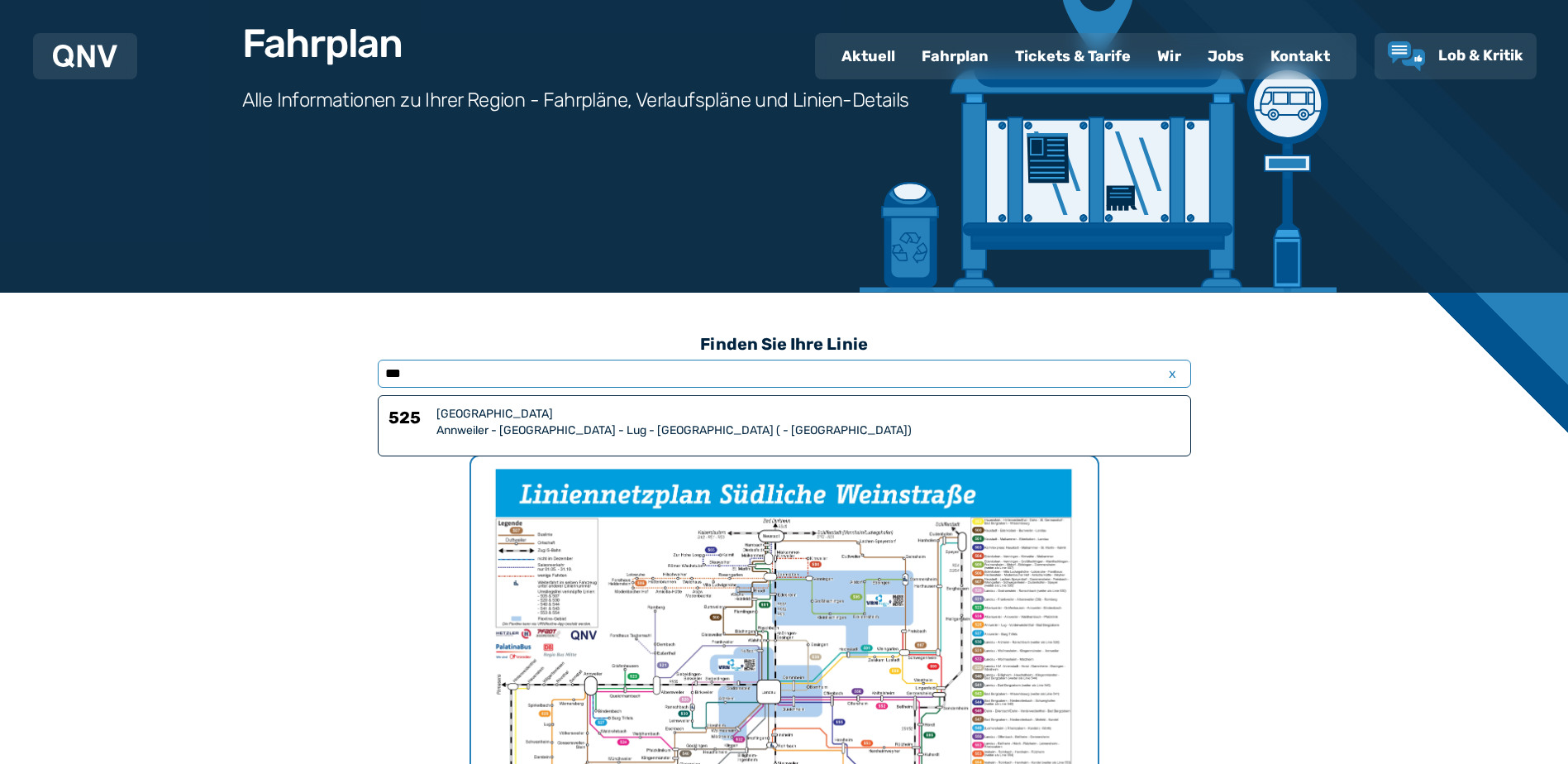
type input "***"
click at [440, 427] on div "Annweiler - [GEOGRAPHIC_DATA] - Lug - [GEOGRAPHIC_DATA] ( - [GEOGRAPHIC_DATA])" at bounding box center [808, 431] width 744 height 17
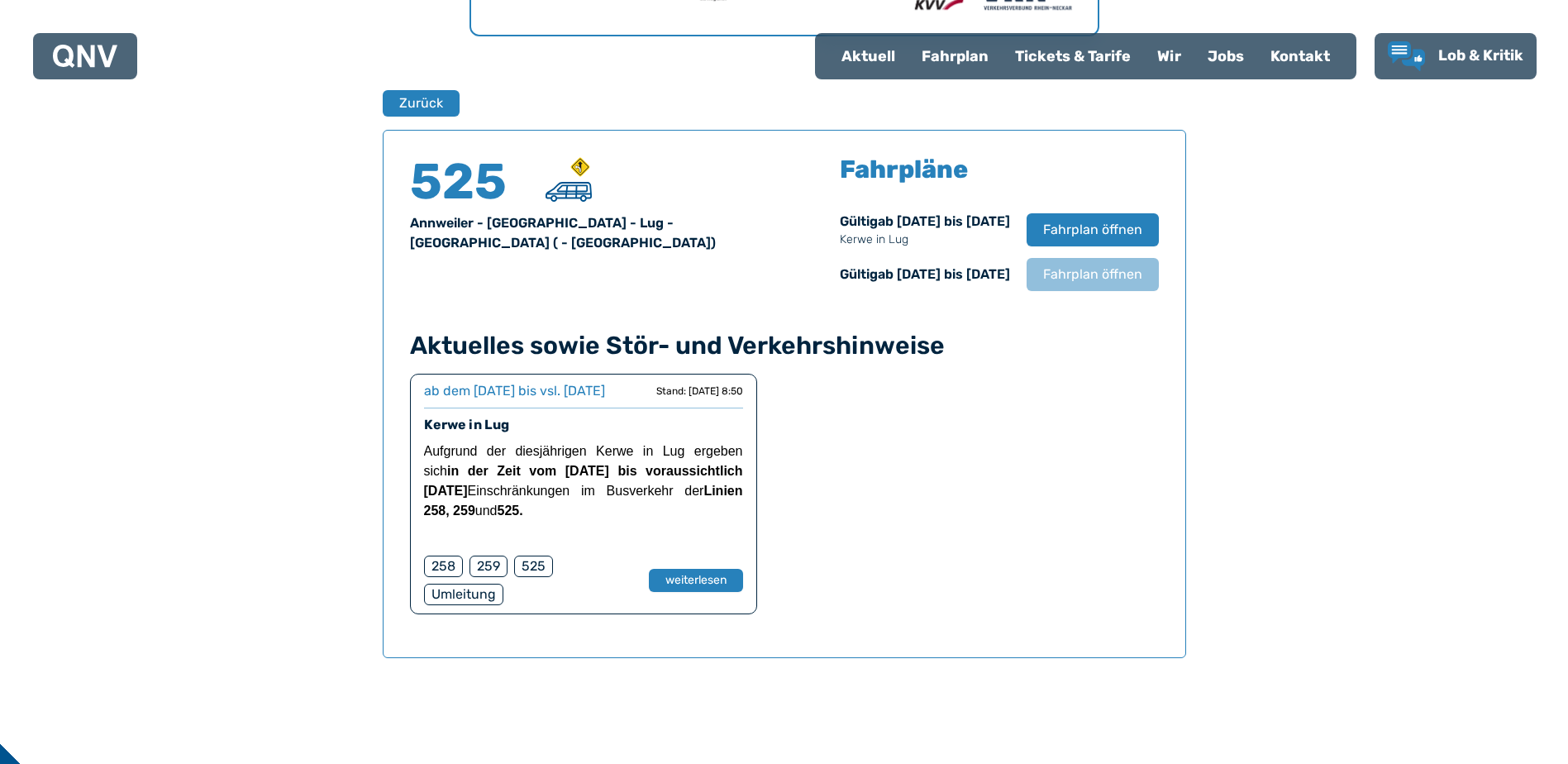
scroll to position [1090, 0]
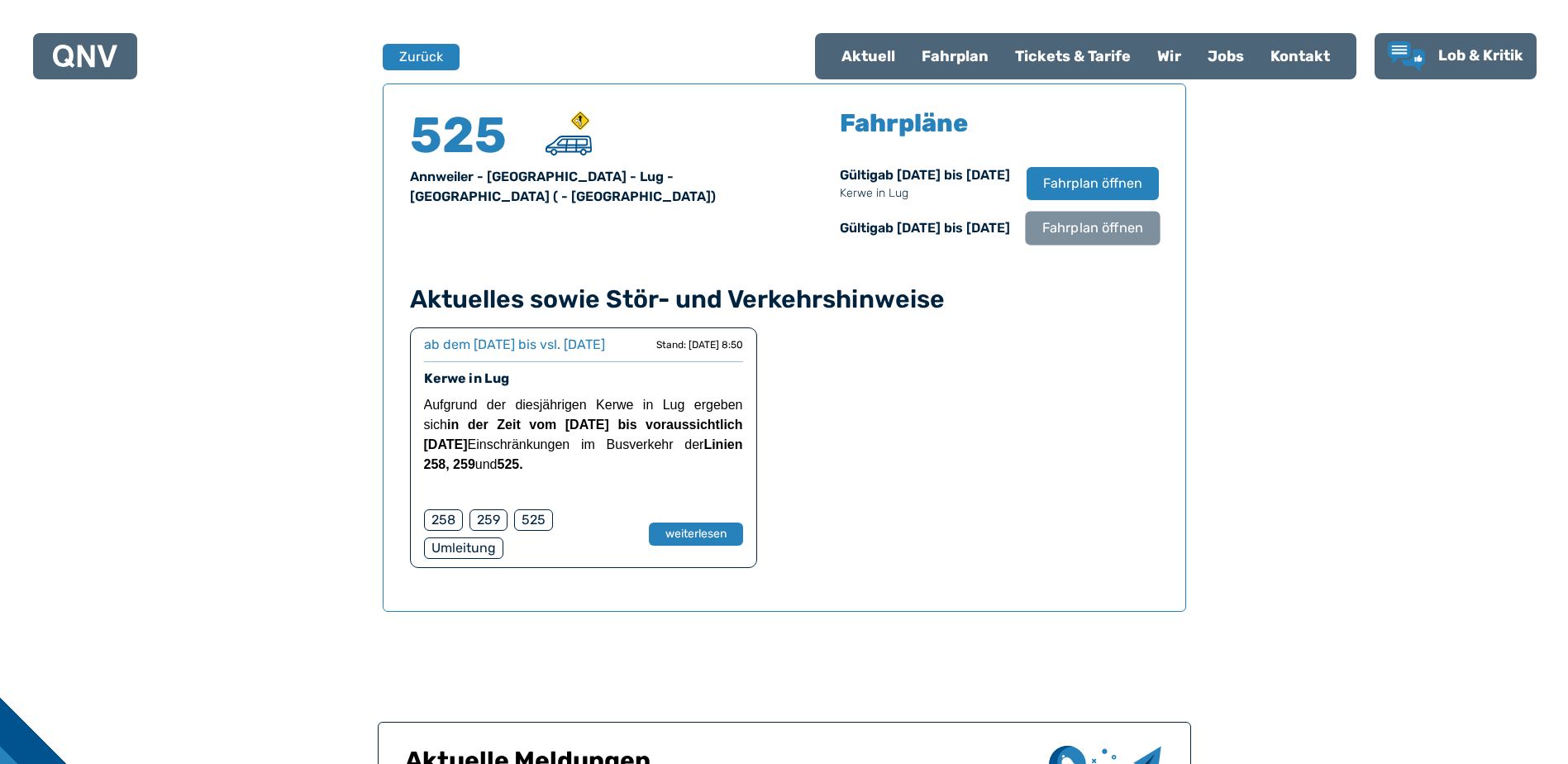
click at [1053, 223] on span "Fahrplan öffnen" at bounding box center [1092, 227] width 101 height 20
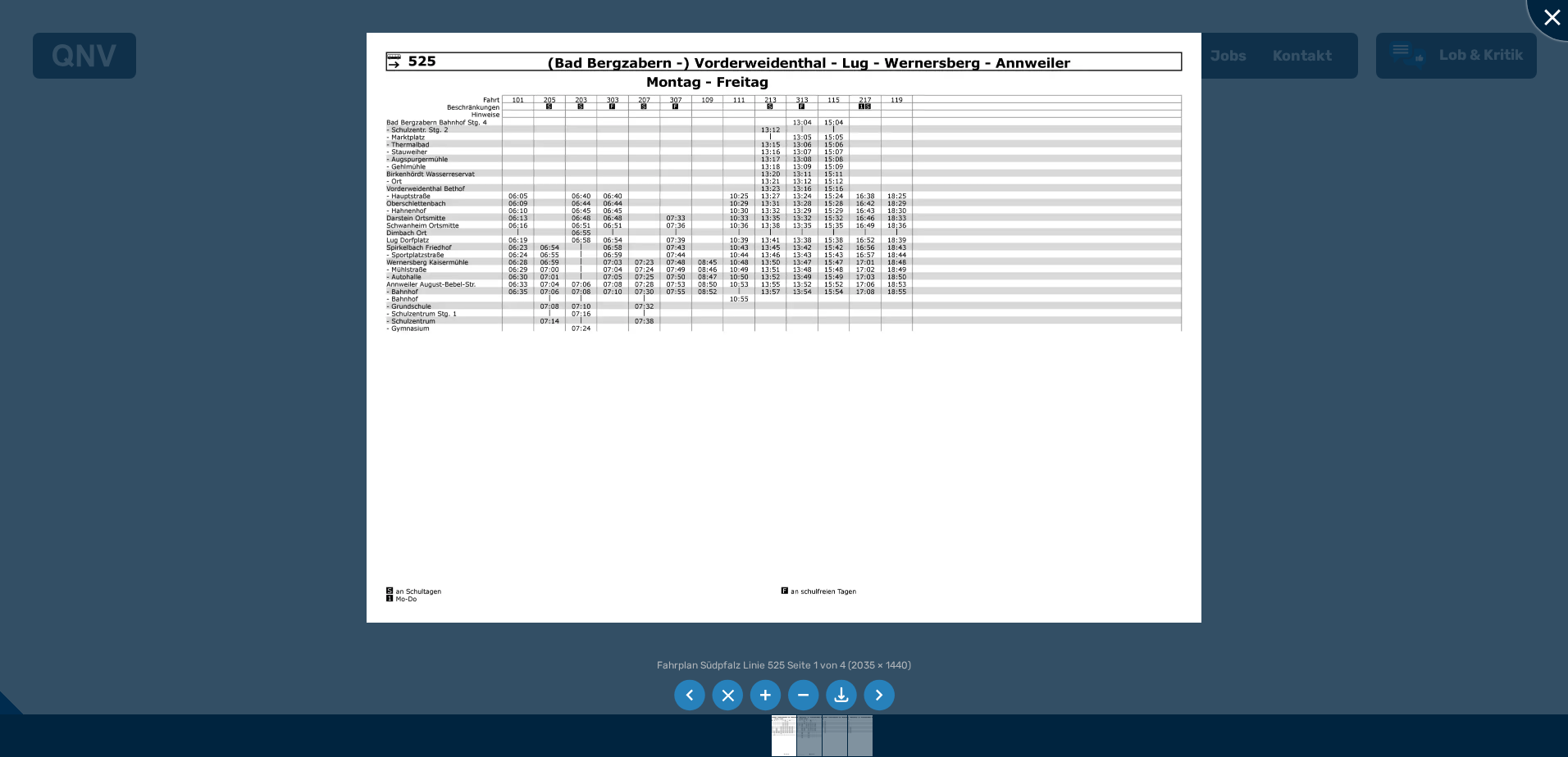
click at [1553, 23] on div at bounding box center [1567, 0] width 82 height 82
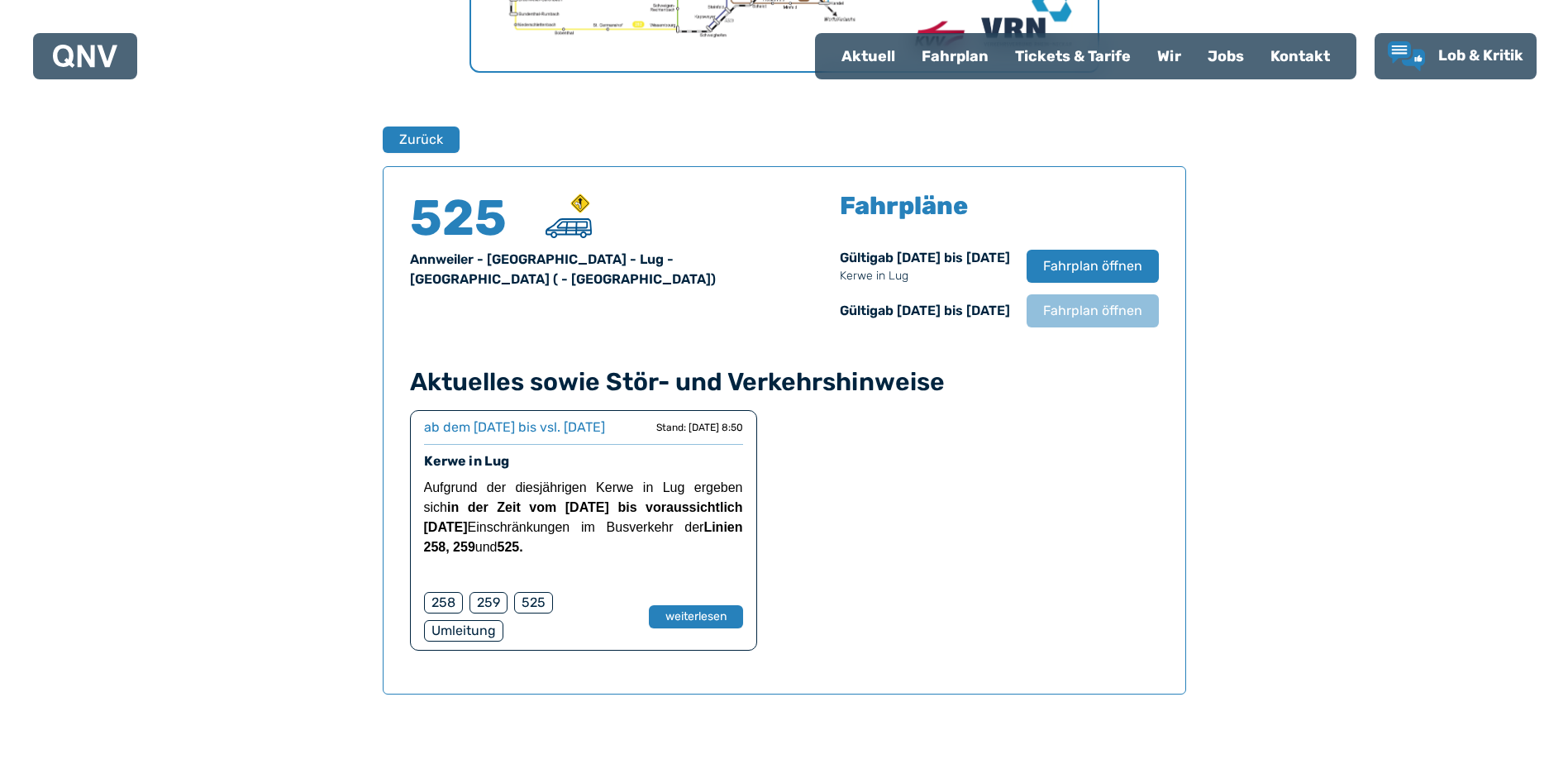
scroll to position [925, 0]
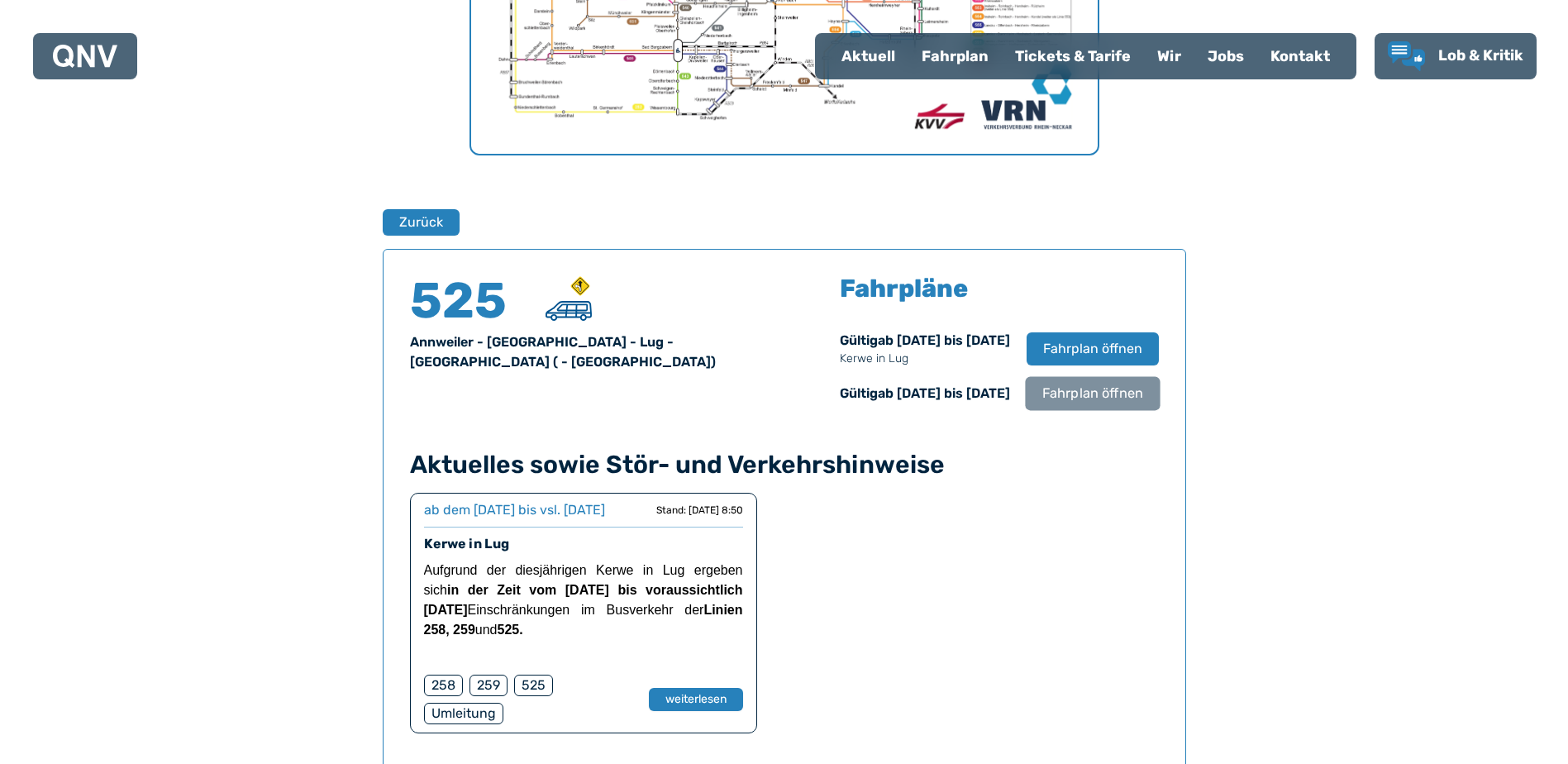
click at [1058, 394] on span "Fahrplan öffnen" at bounding box center [1092, 393] width 101 height 20
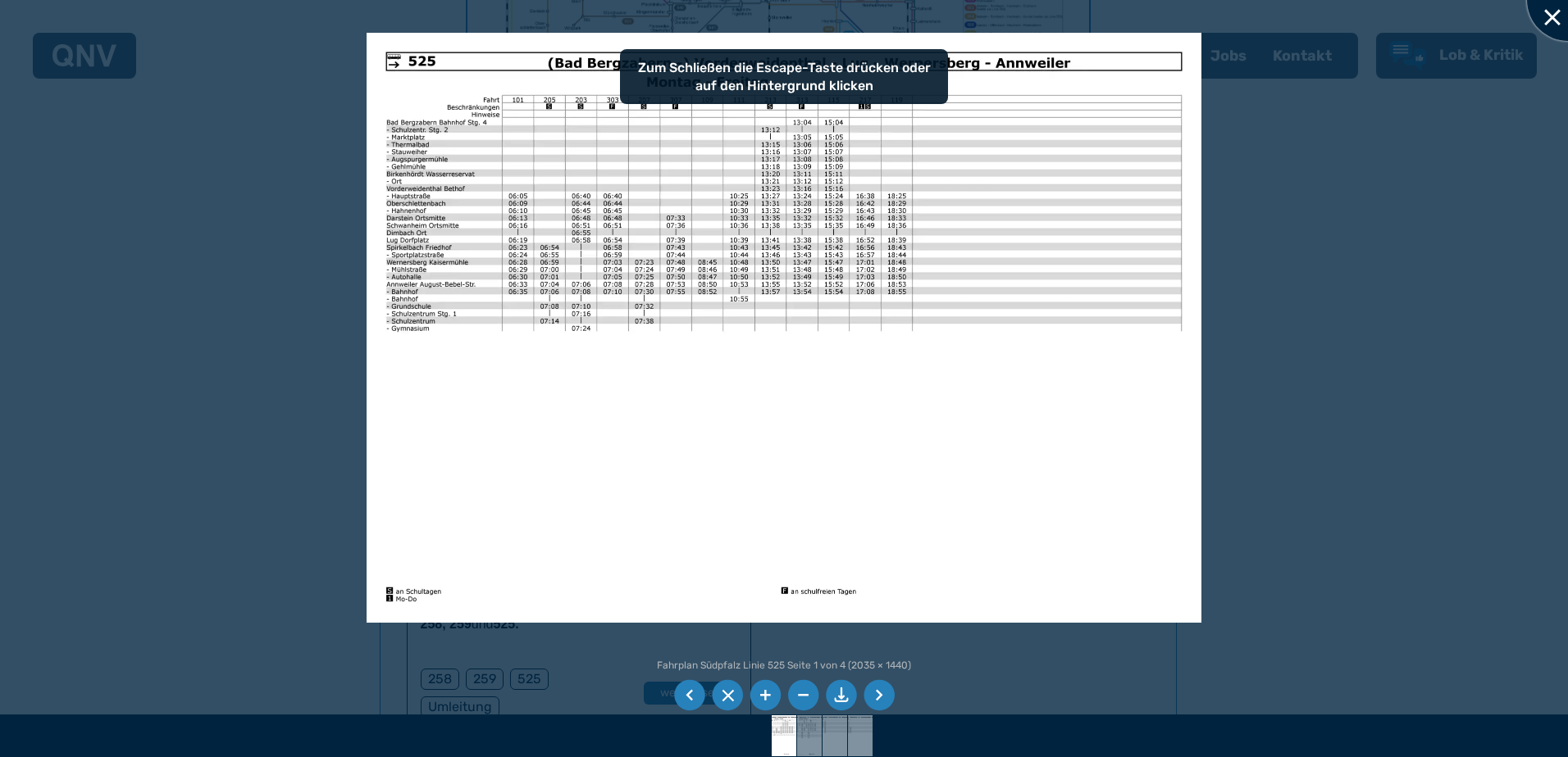
click at [1544, 11] on div at bounding box center [1567, 0] width 82 height 82
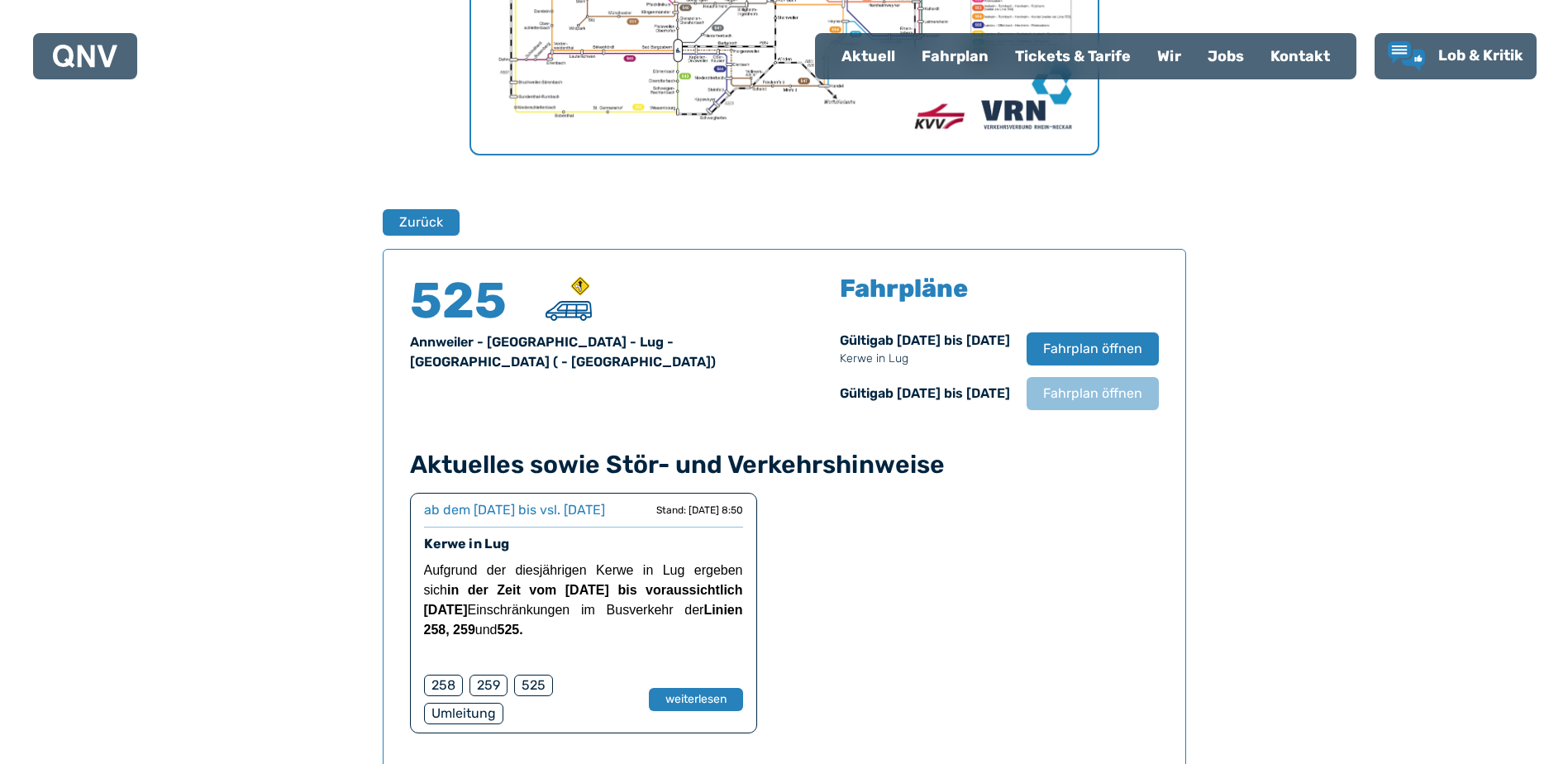
click at [1083, 57] on div "Tickets & Tarife" at bounding box center [1073, 56] width 142 height 43
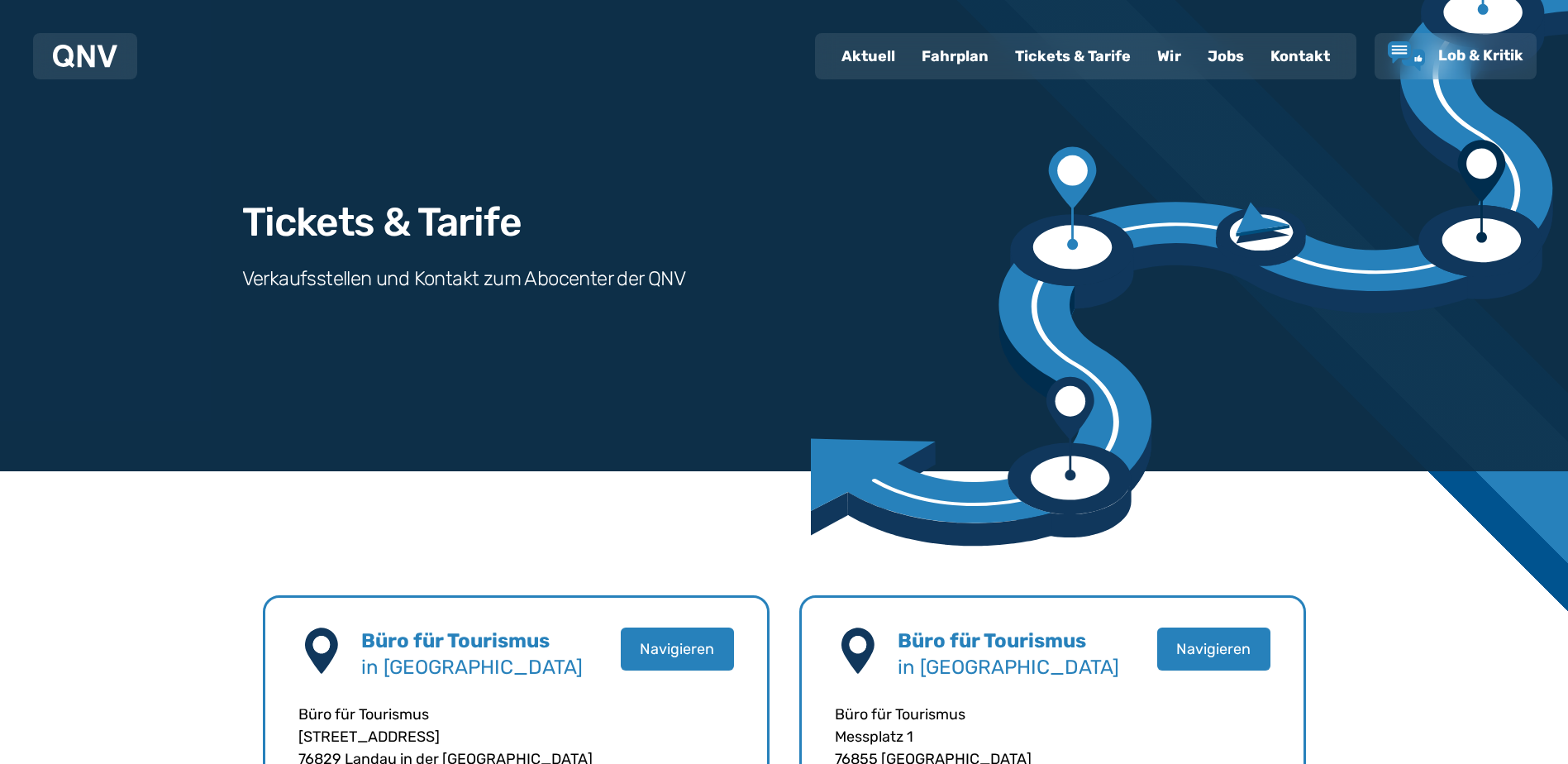
click at [939, 55] on div "Fahrplan" at bounding box center [955, 56] width 93 height 43
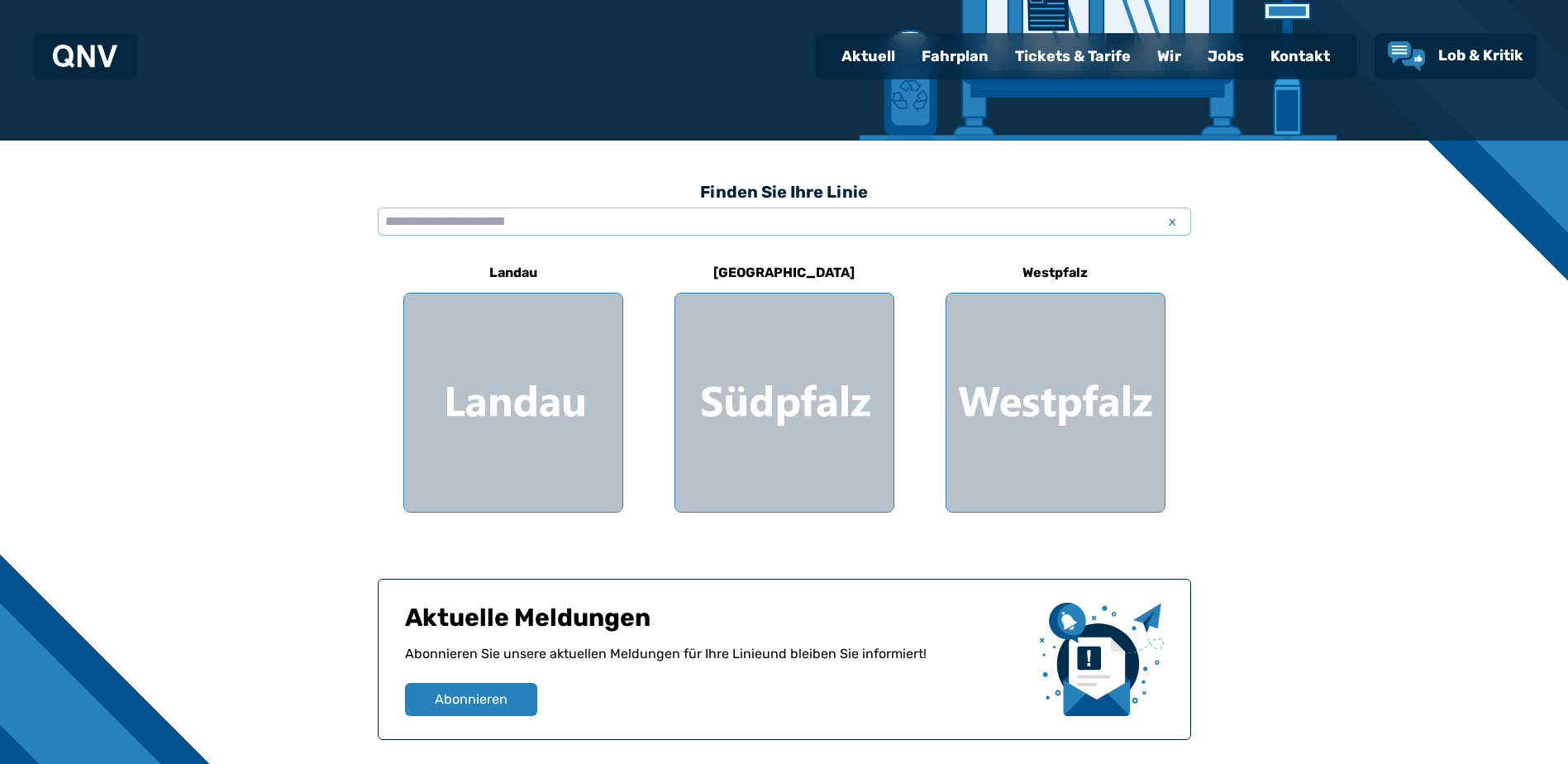
scroll to position [414, 0]
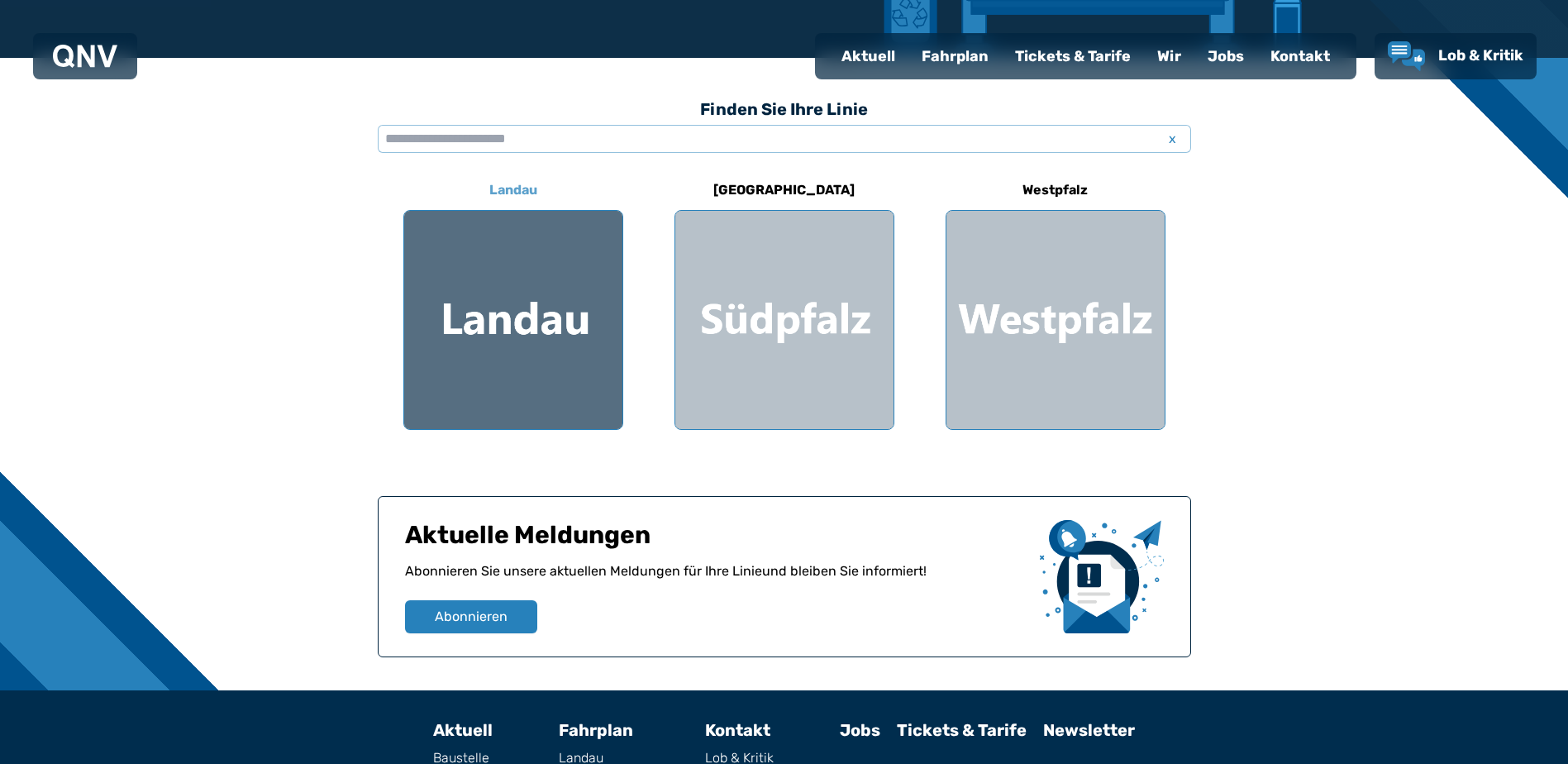
click at [534, 333] on div at bounding box center [513, 320] width 218 height 218
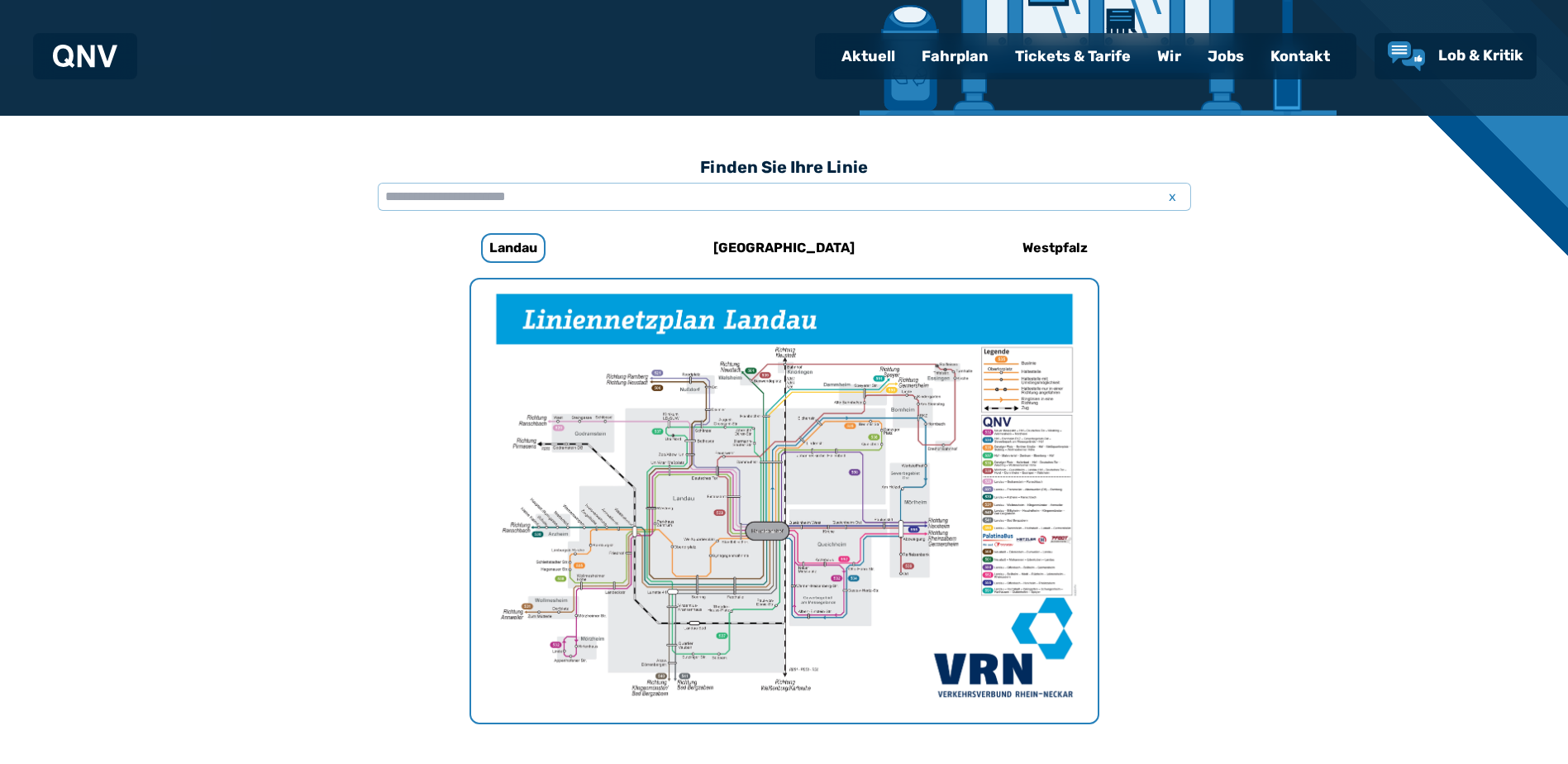
scroll to position [262, 0]
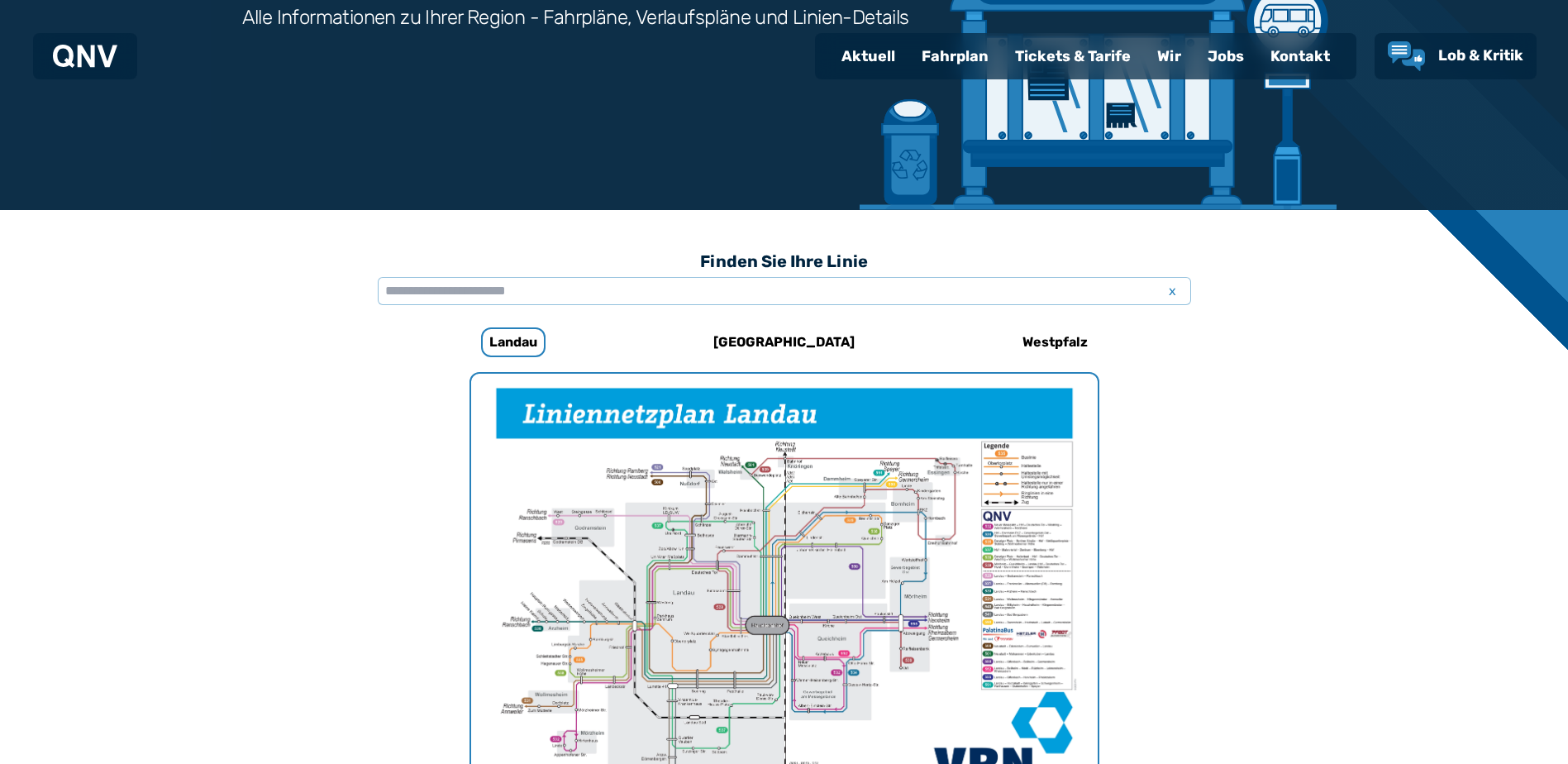
click at [928, 57] on div "Fahrplan" at bounding box center [955, 56] width 93 height 43
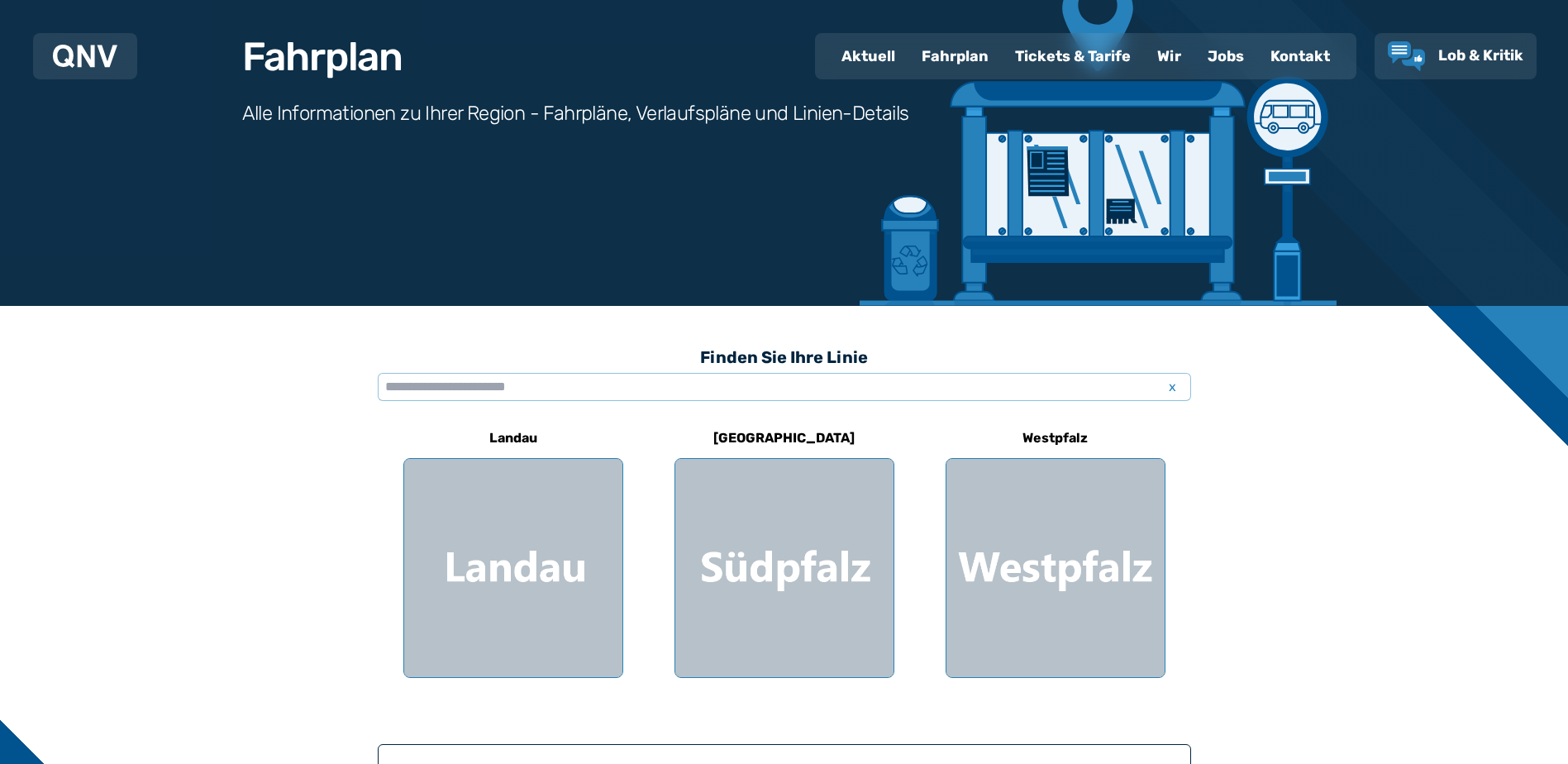
scroll to position [248, 0]
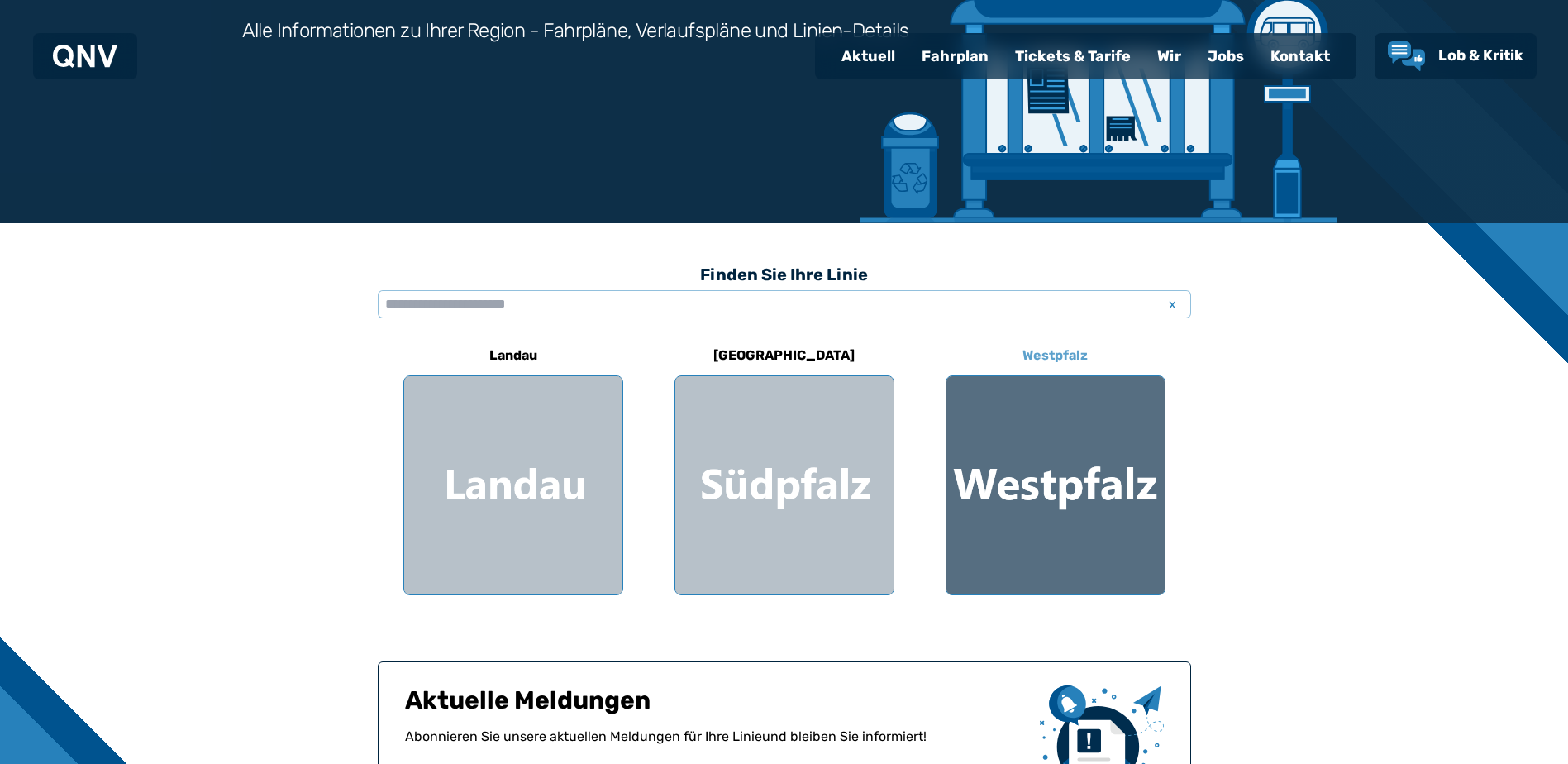
click at [1040, 479] on div at bounding box center [1056, 485] width 218 height 218
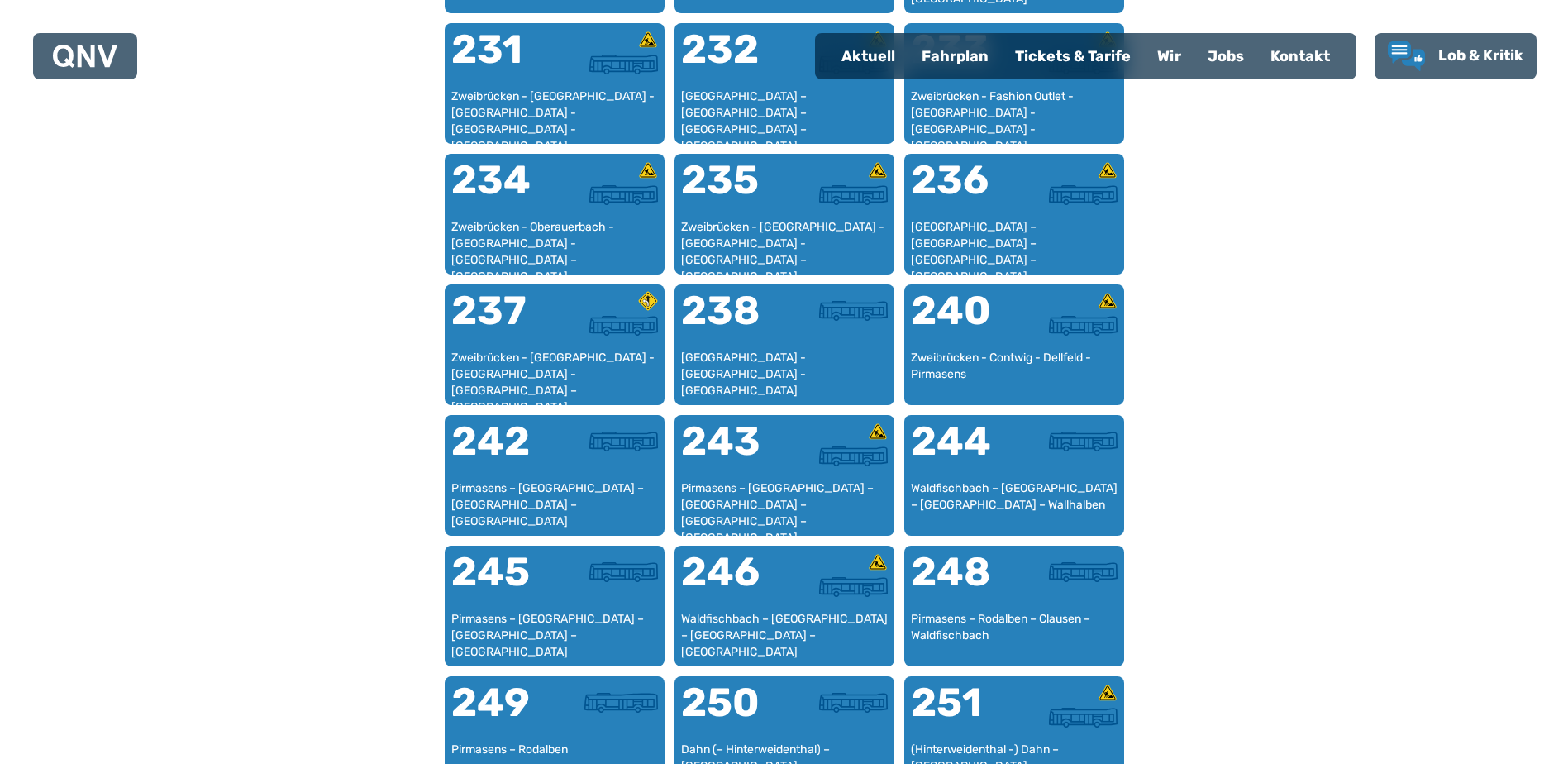
scroll to position [1503, 0]
click at [957, 71] on div "Fahrplan" at bounding box center [955, 56] width 93 height 43
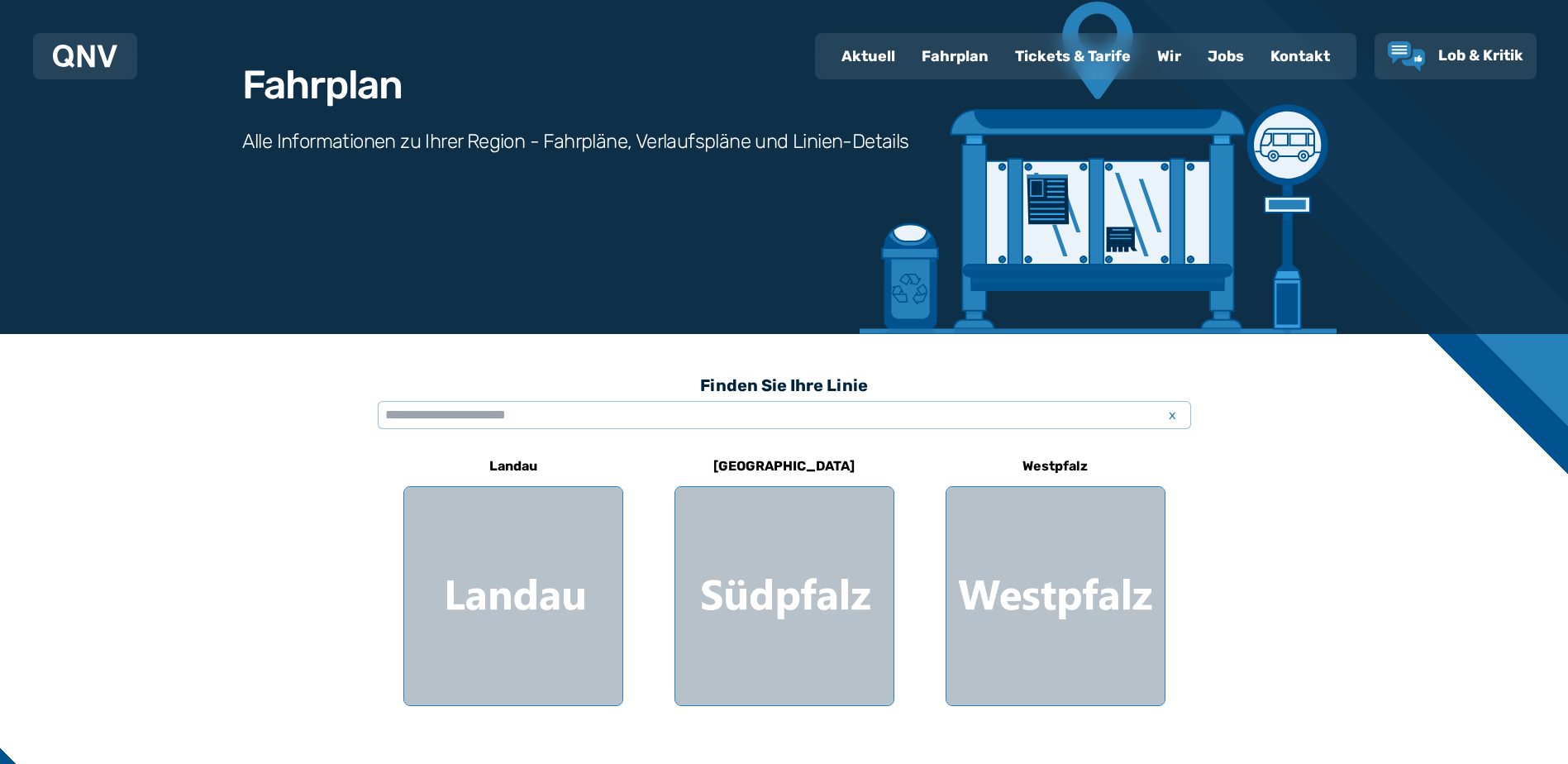
scroll to position [166, 0]
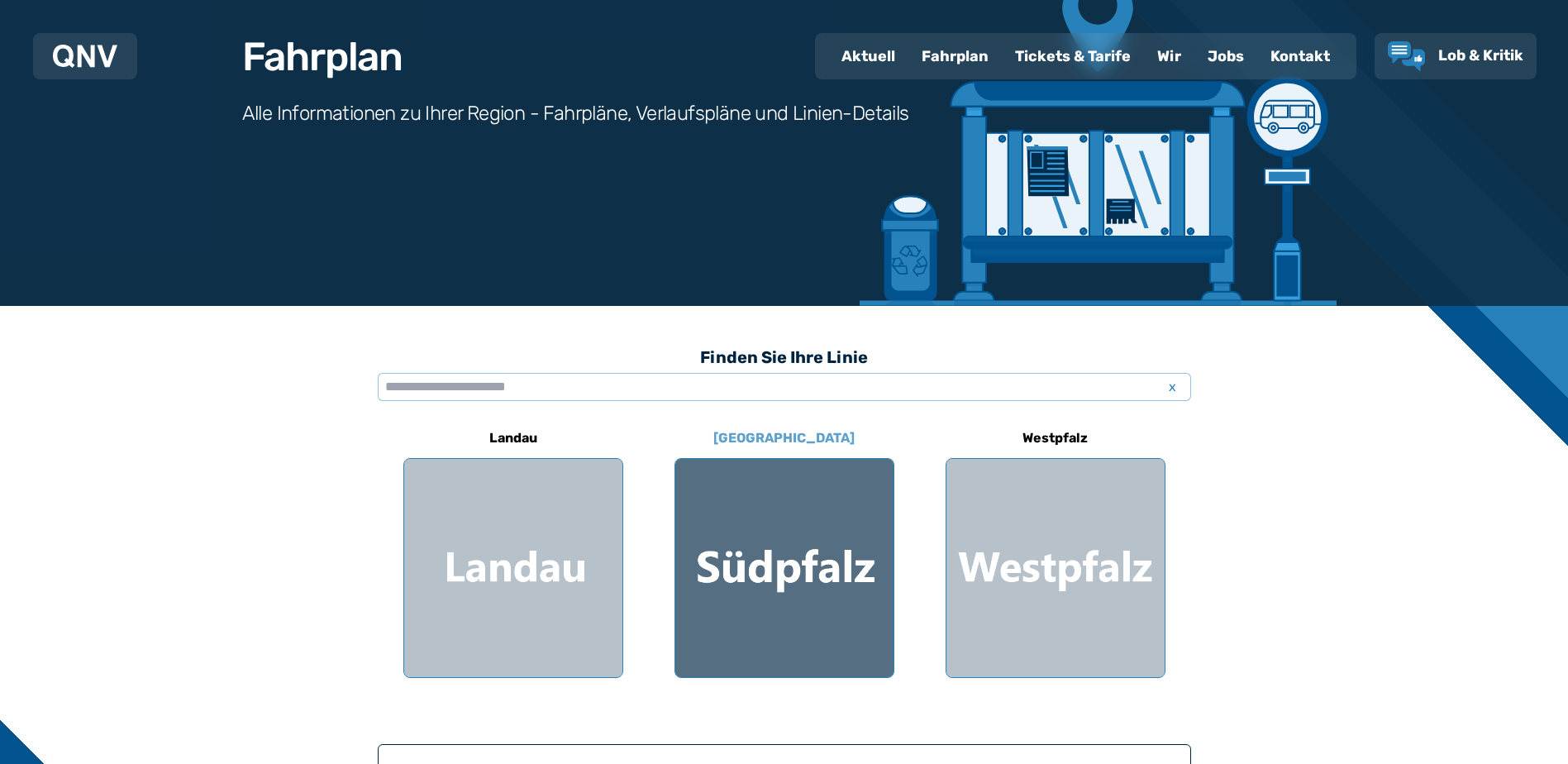
click at [734, 496] on div at bounding box center [784, 568] width 218 height 218
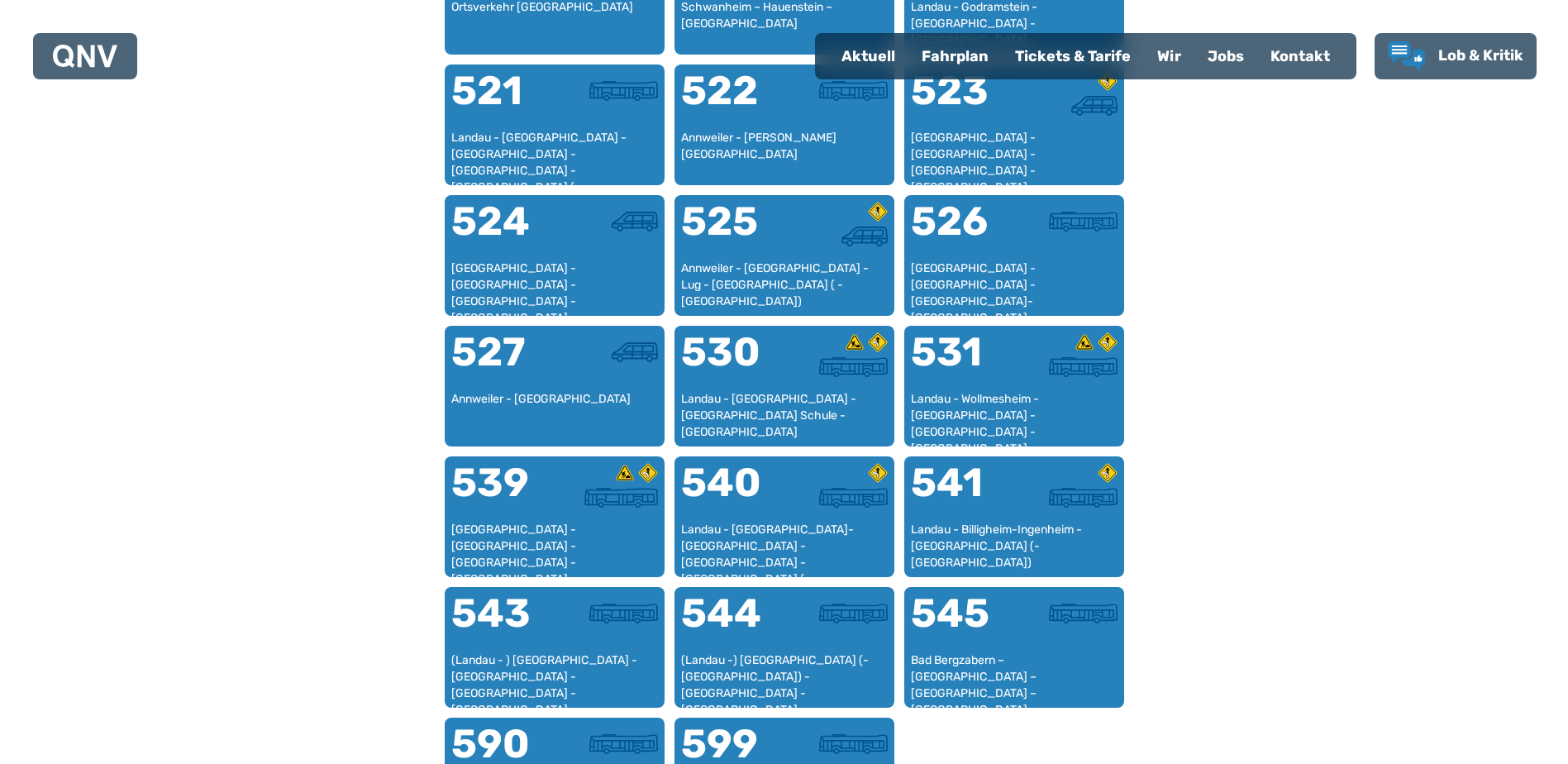
scroll to position [1171, 0]
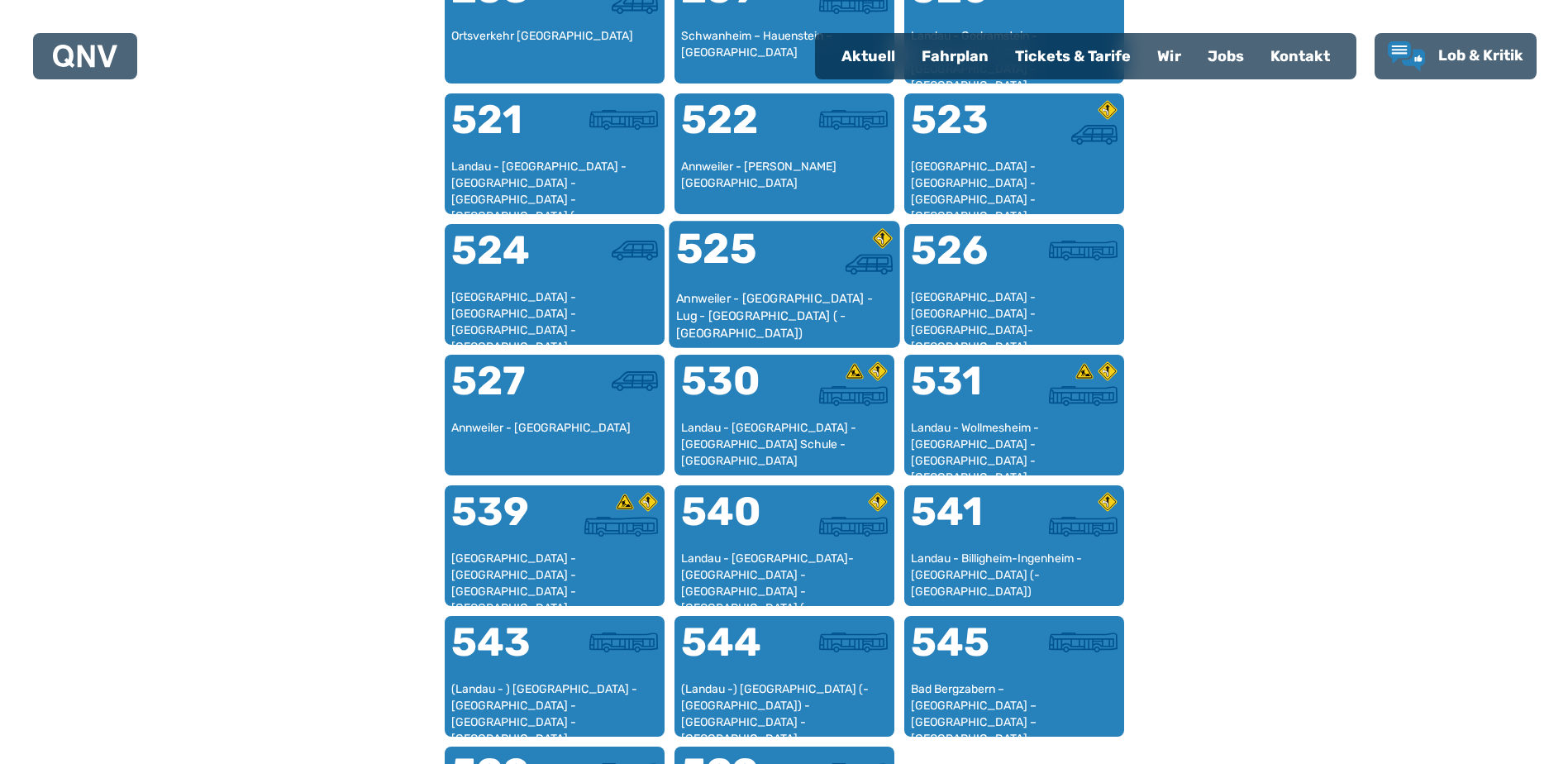
click at [726, 271] on div "525" at bounding box center [729, 259] width 108 height 62
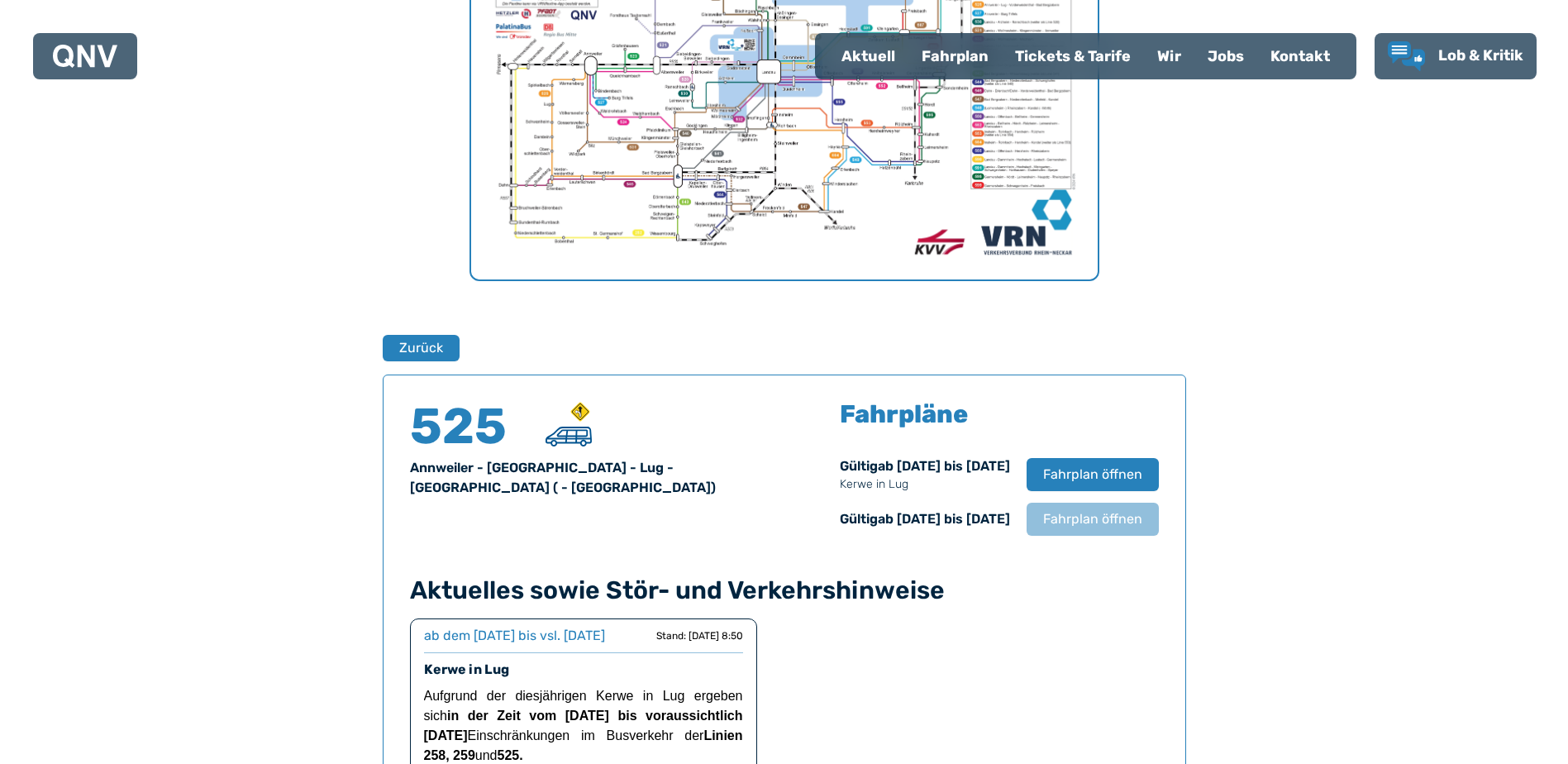
scroll to position [842, 0]
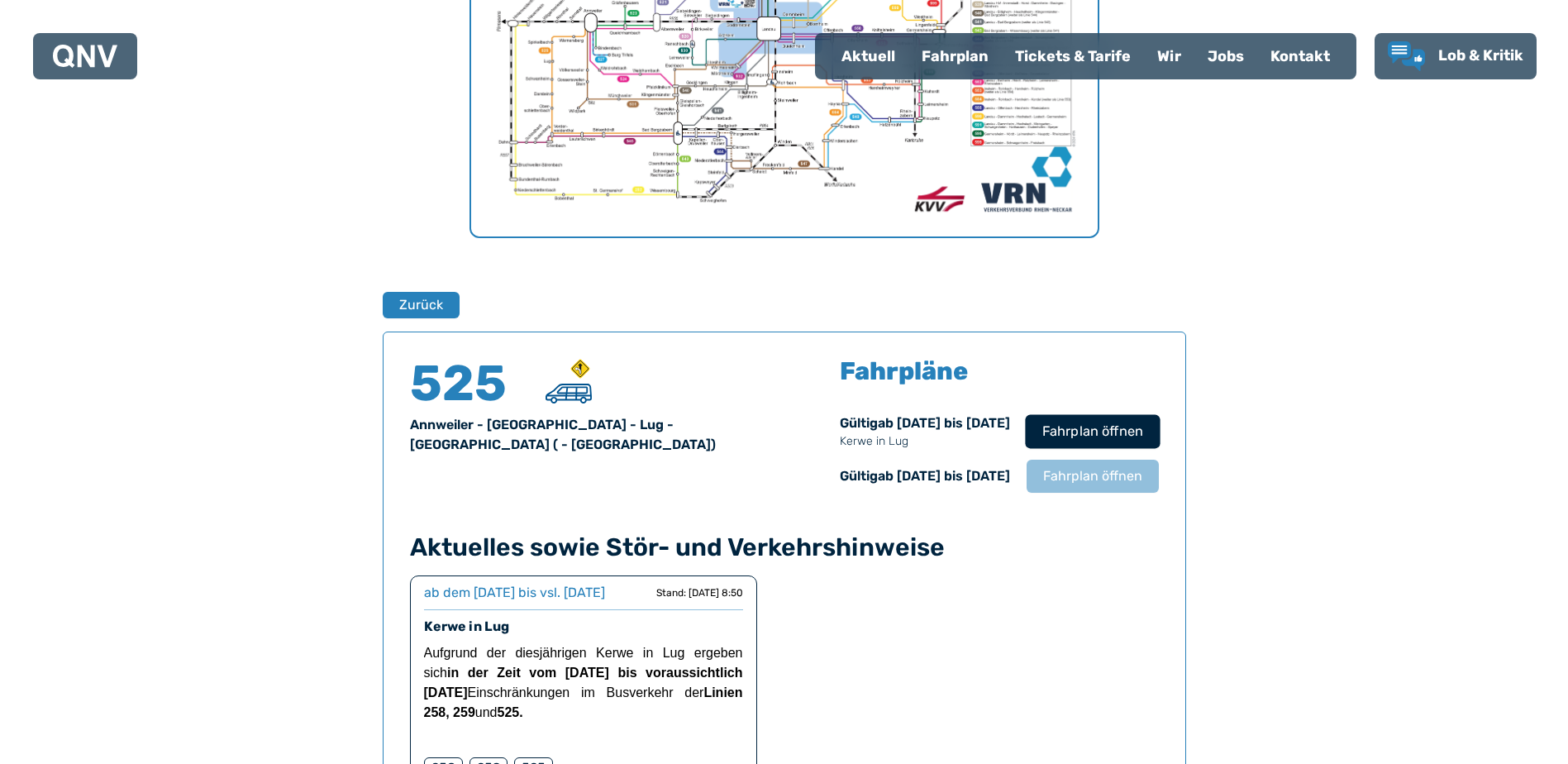
click at [1080, 431] on span "Fahrplan öffnen" at bounding box center [1092, 431] width 101 height 20
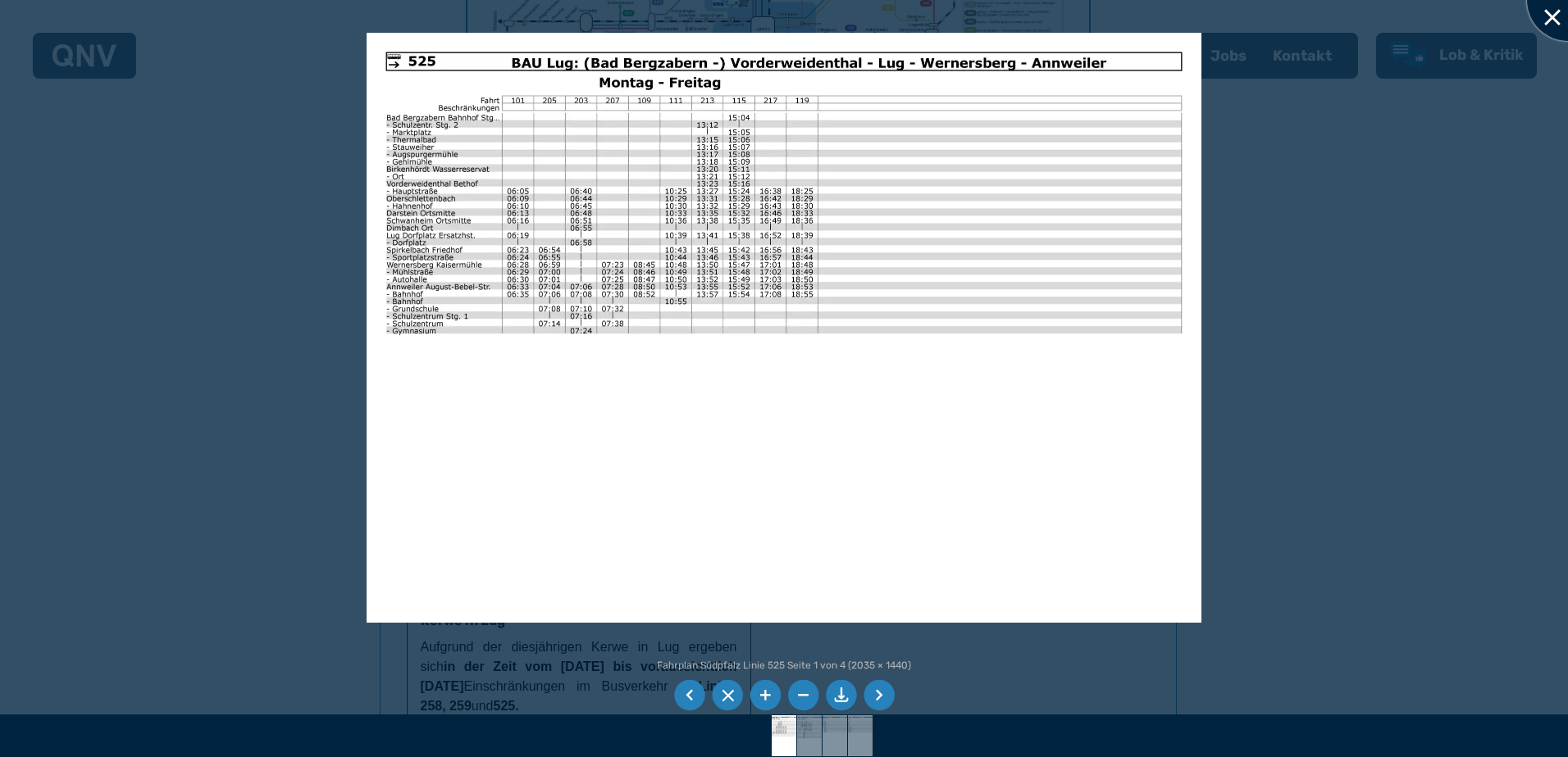
click at [1551, 15] on div at bounding box center [1567, 0] width 82 height 82
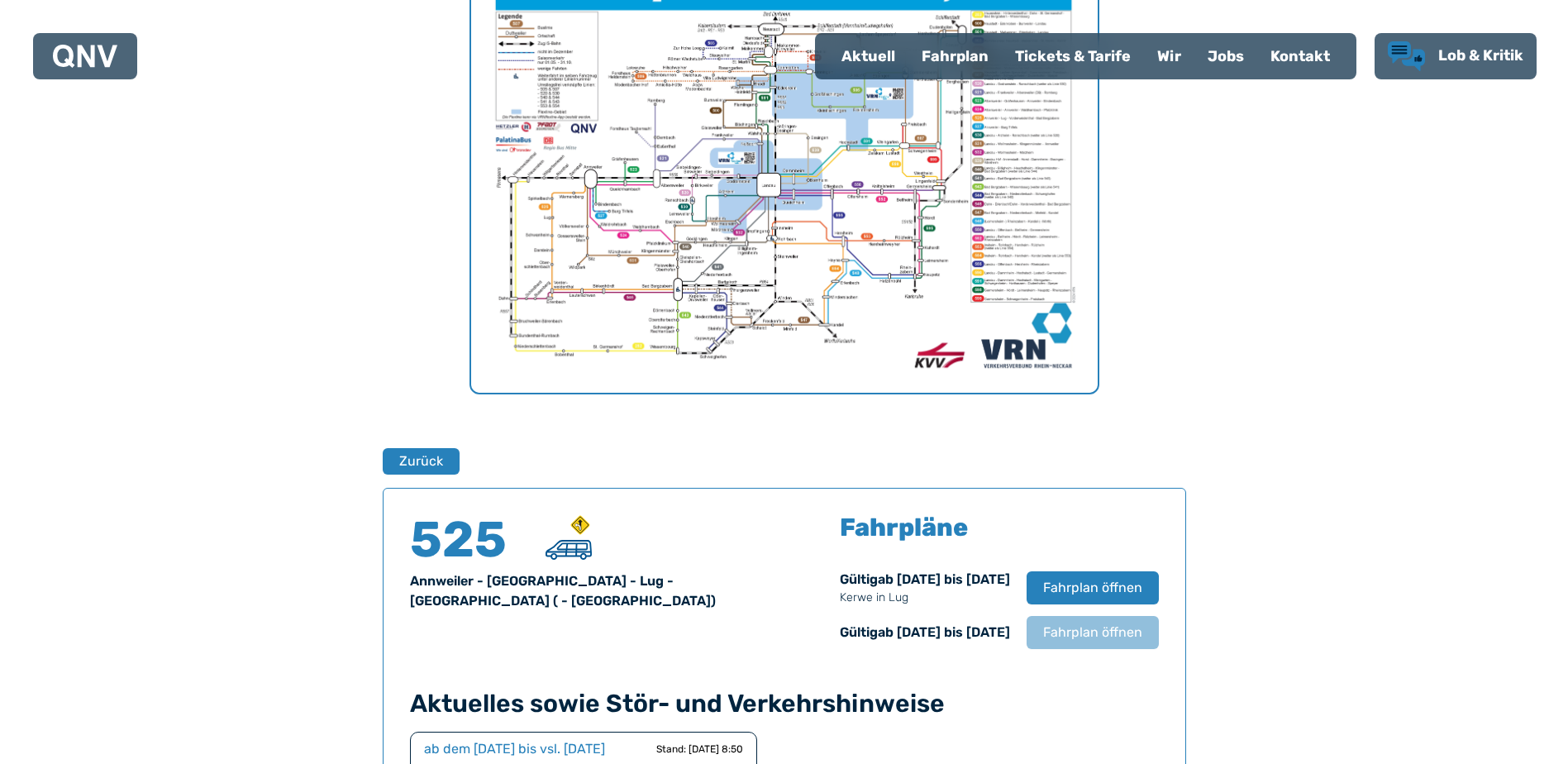
scroll to position [676, 0]
